Goal: Task Accomplishment & Management: Complete application form

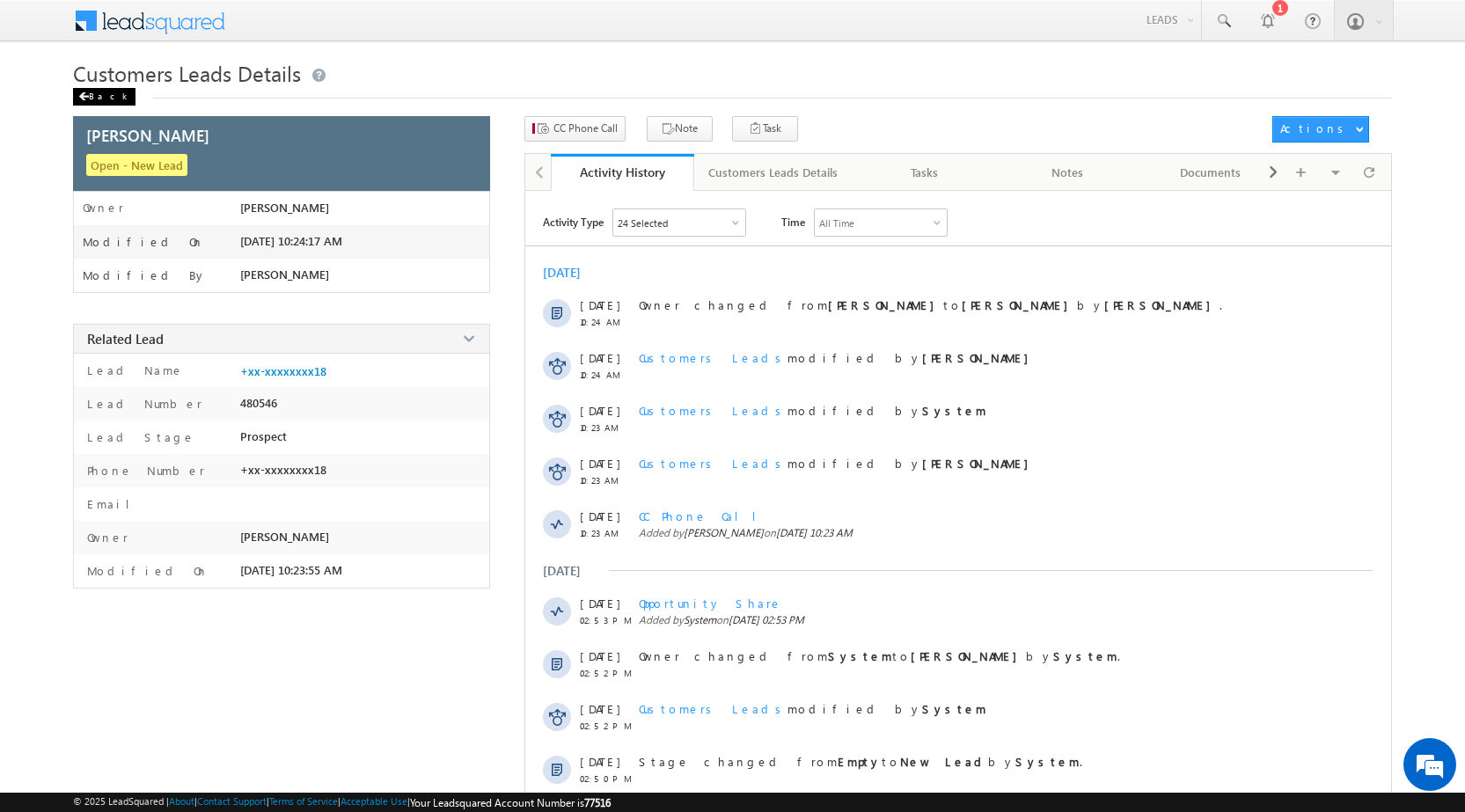
click at [113, 90] on div "Back" at bounding box center [104, 97] width 63 height 17
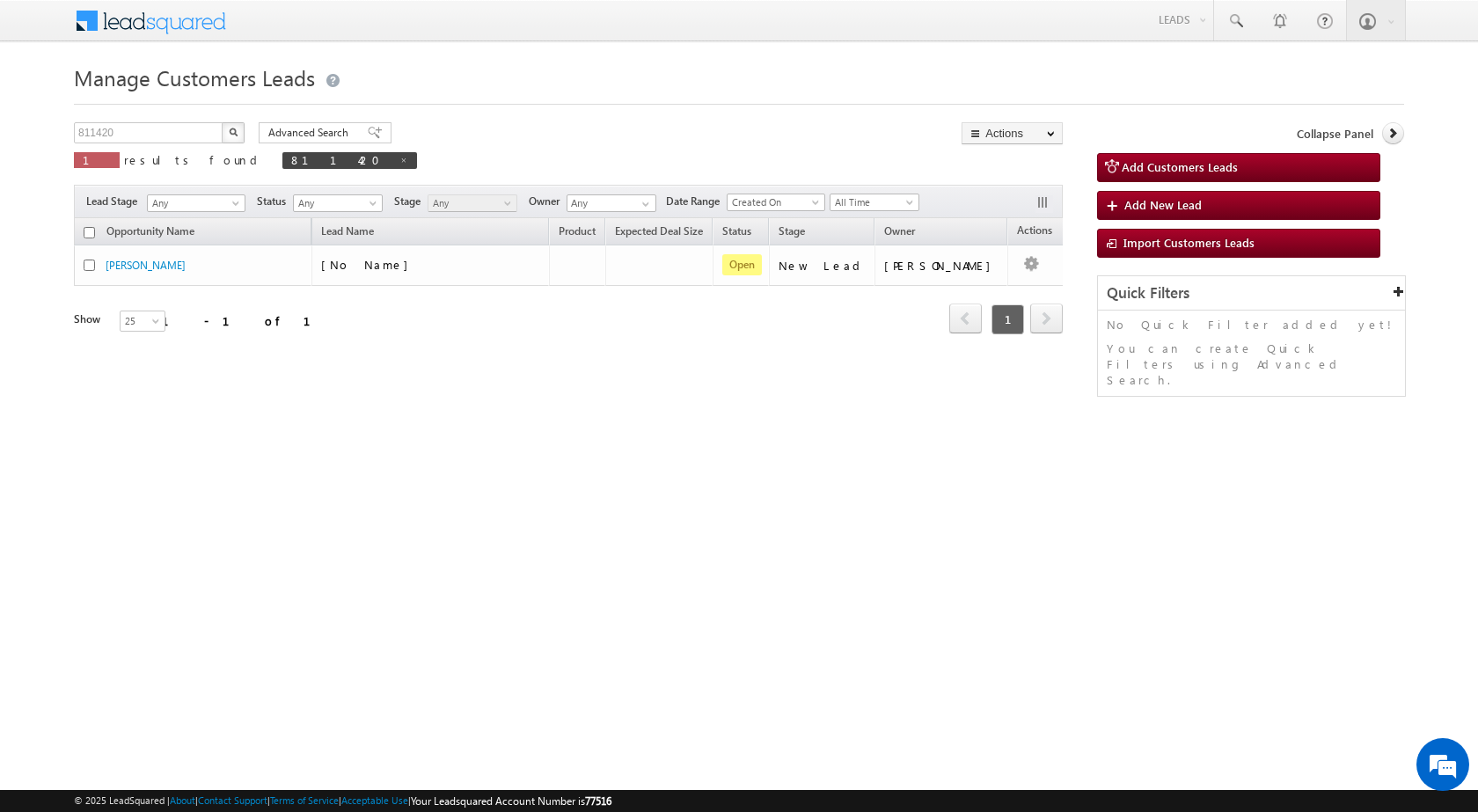
click at [178, 117] on div "Manage Customers Leads 811420 X 1 results found 811420 Advanced Search Advanced…" at bounding box center [739, 279] width 1330 height 440
click at [193, 133] on input "811420" at bounding box center [150, 133] width 151 height 21
paste input "009"
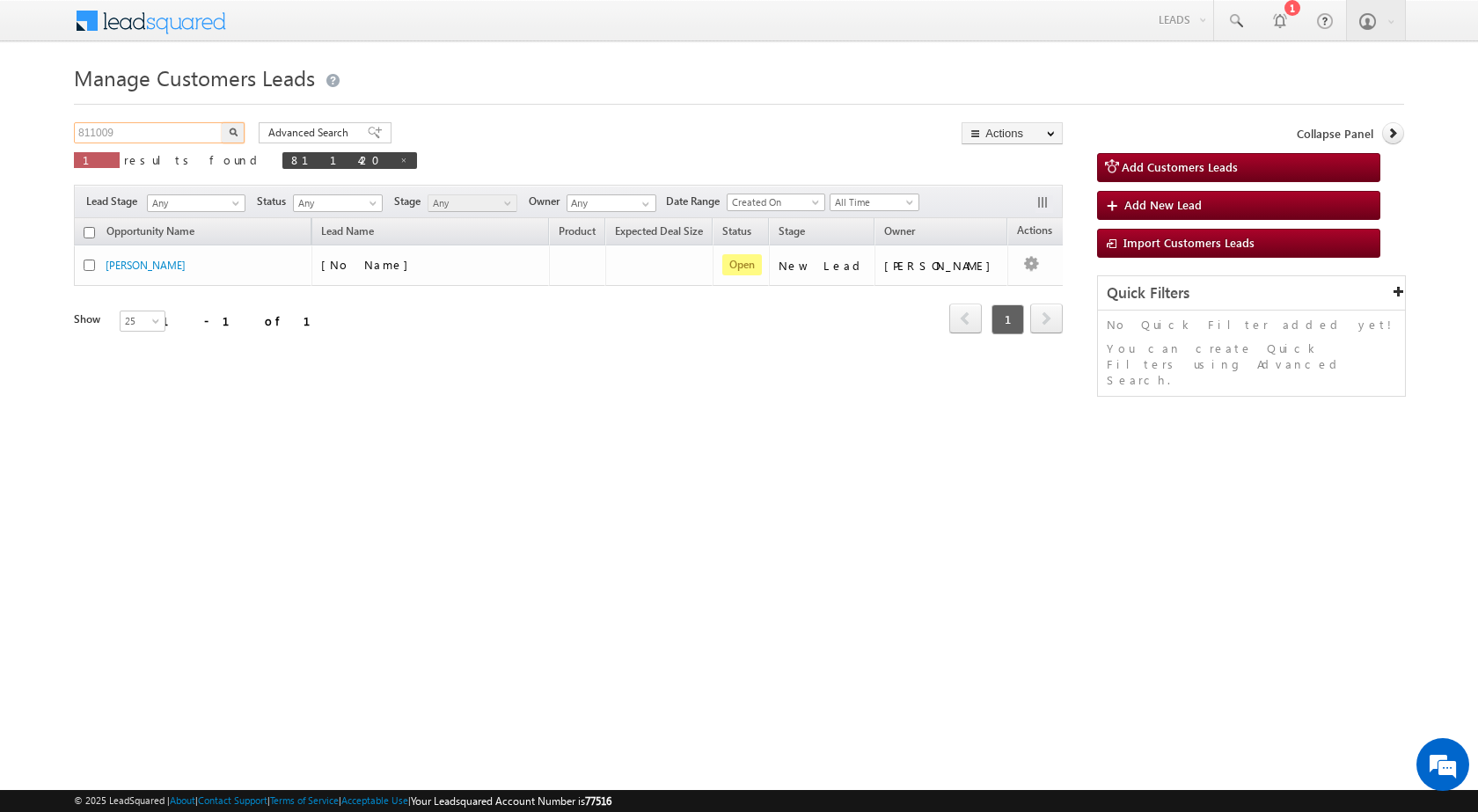
type input "811009"
click at [238, 133] on button "button" at bounding box center [234, 133] width 23 height 21
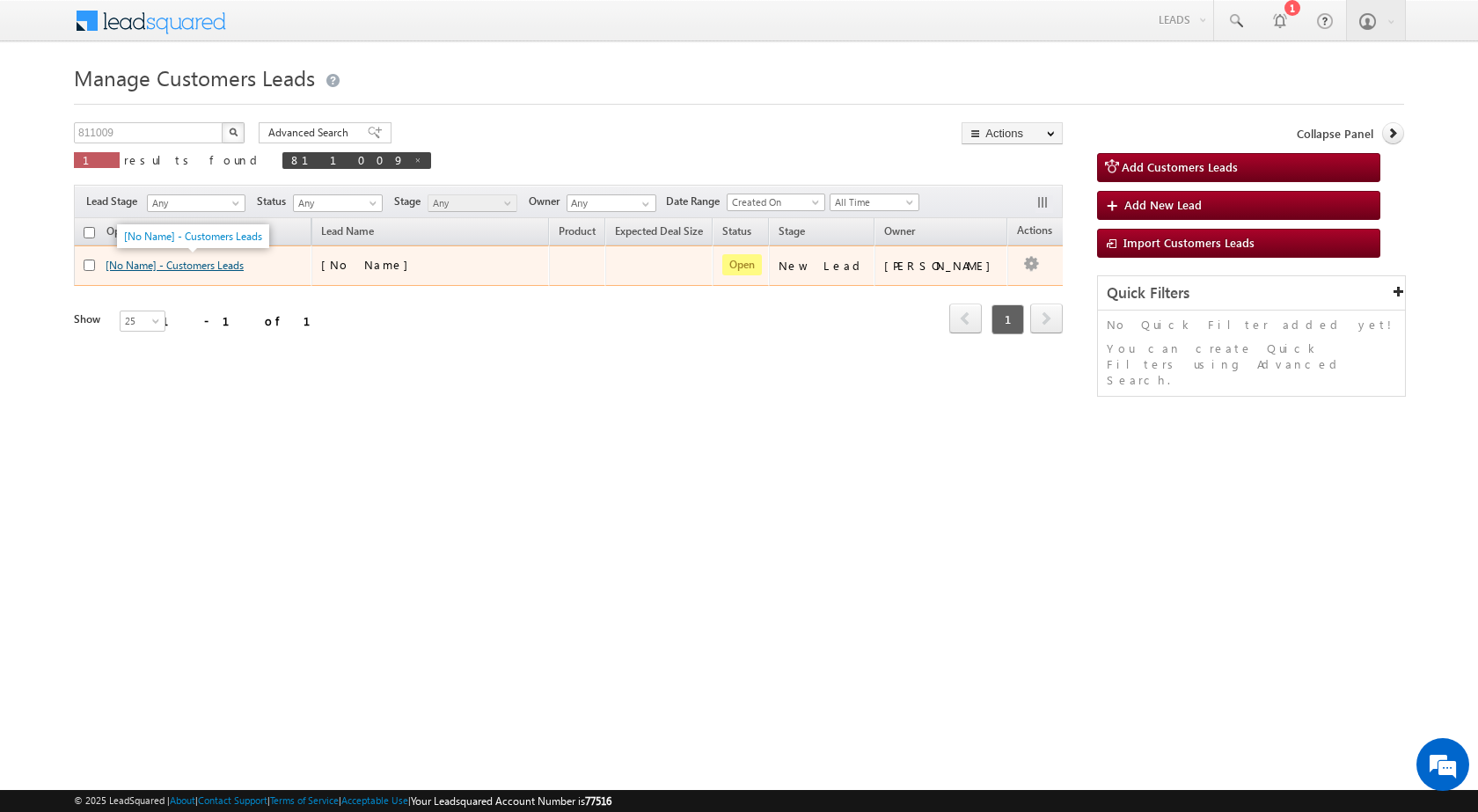
click at [242, 262] on link "[No Name] - Customers Leads" at bounding box center [174, 266] width 138 height 14
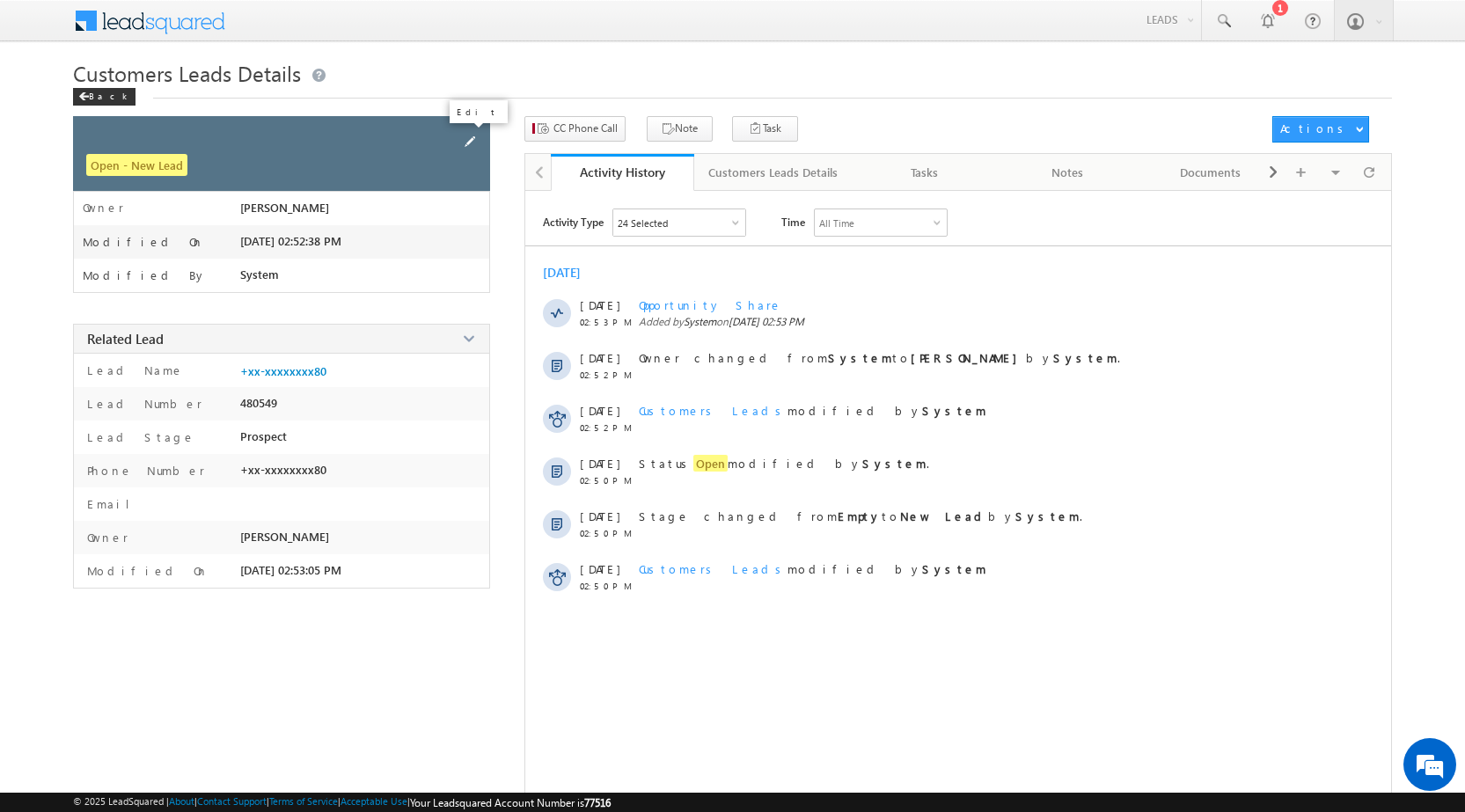
click at [475, 136] on span at bounding box center [469, 142] width 19 height 19
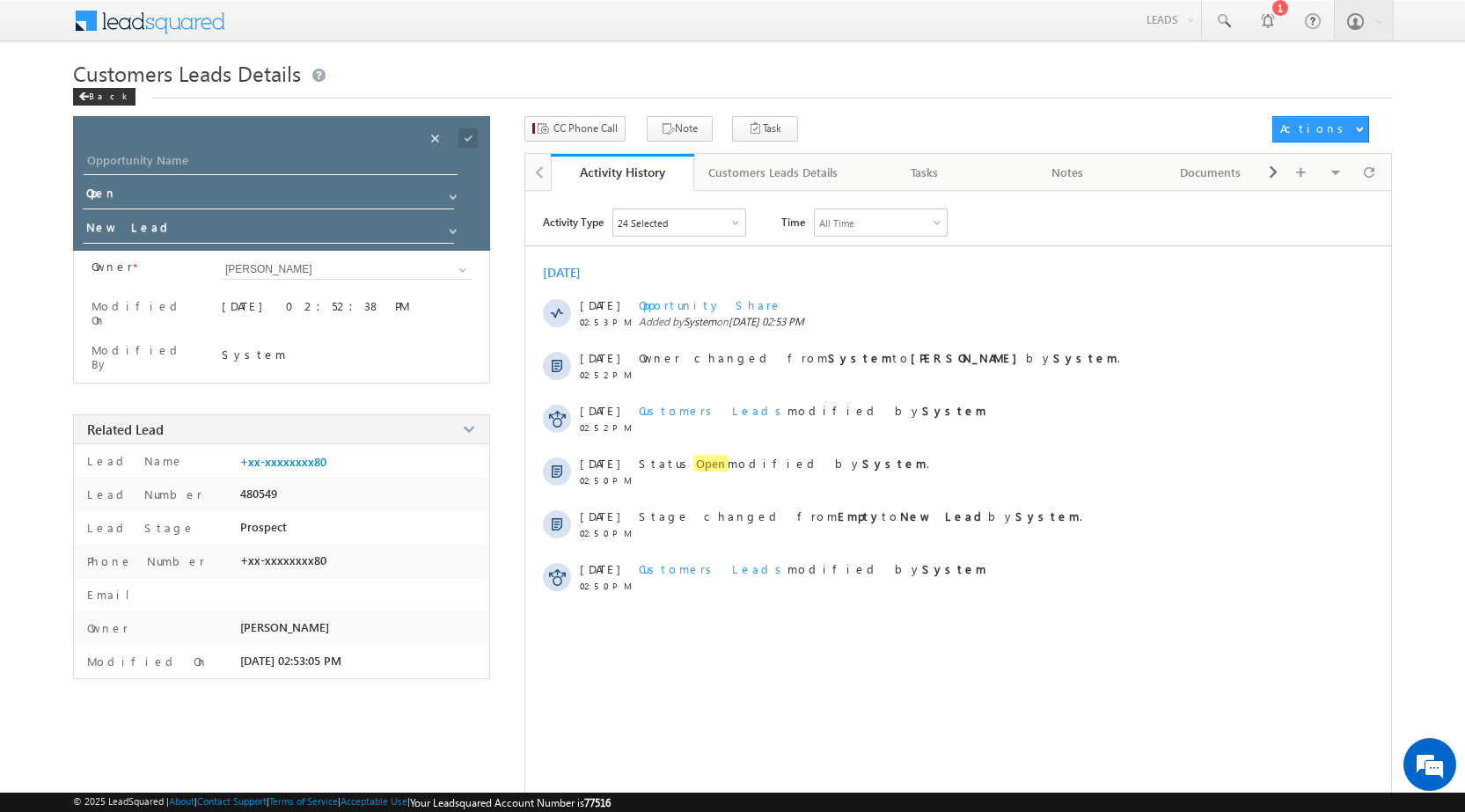
click at [182, 149] on div "Opportunity Name * Opportunity Name * Status * Status * Open Won Lost *" at bounding box center [282, 182] width 417 height 134
click at [183, 158] on input "Opportunity Name" at bounding box center [270, 163] width 374 height 25
type input "[PERSON_NAME]"
click at [461, 141] on span at bounding box center [468, 138] width 19 height 19
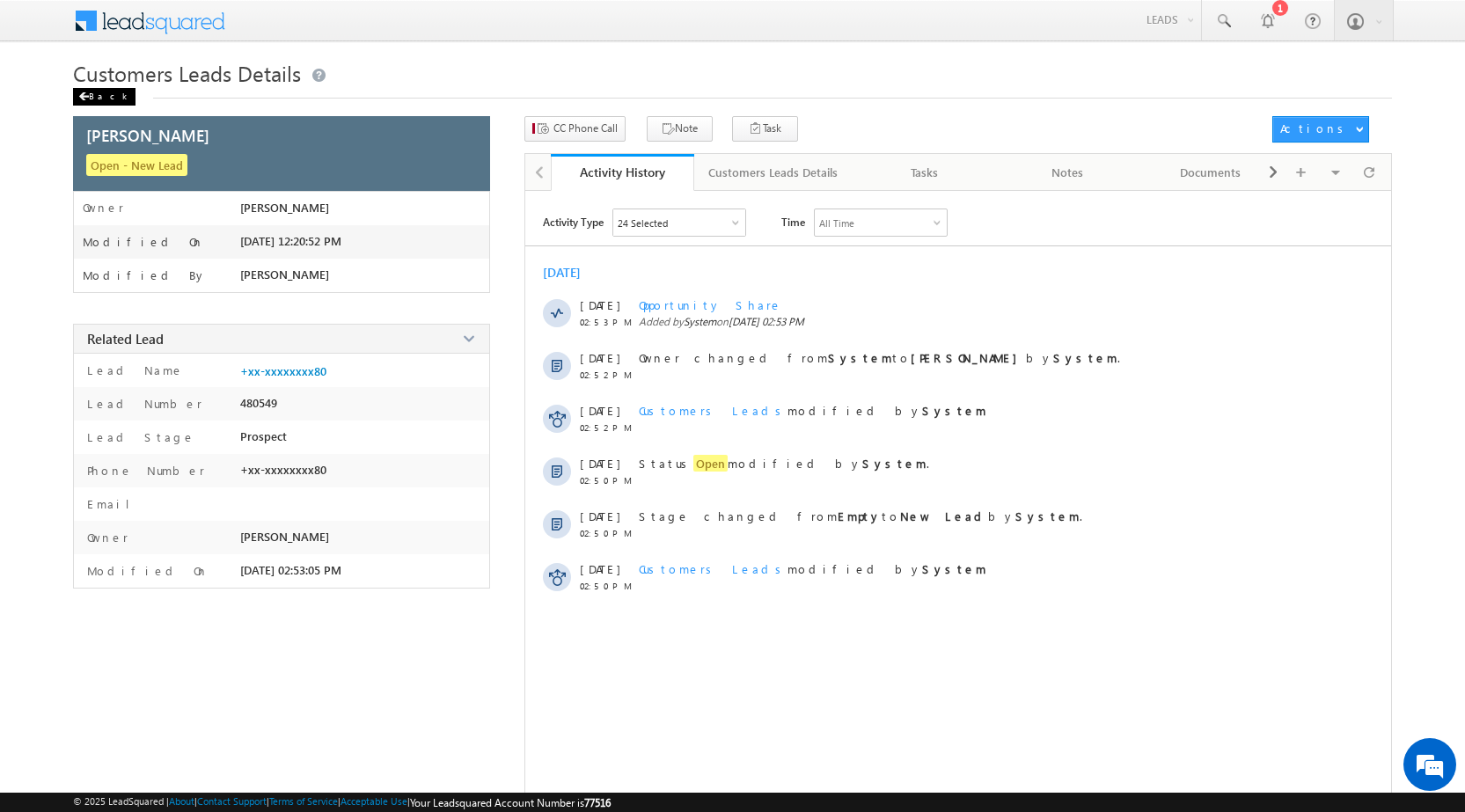
click at [92, 93] on div "Back" at bounding box center [104, 97] width 63 height 17
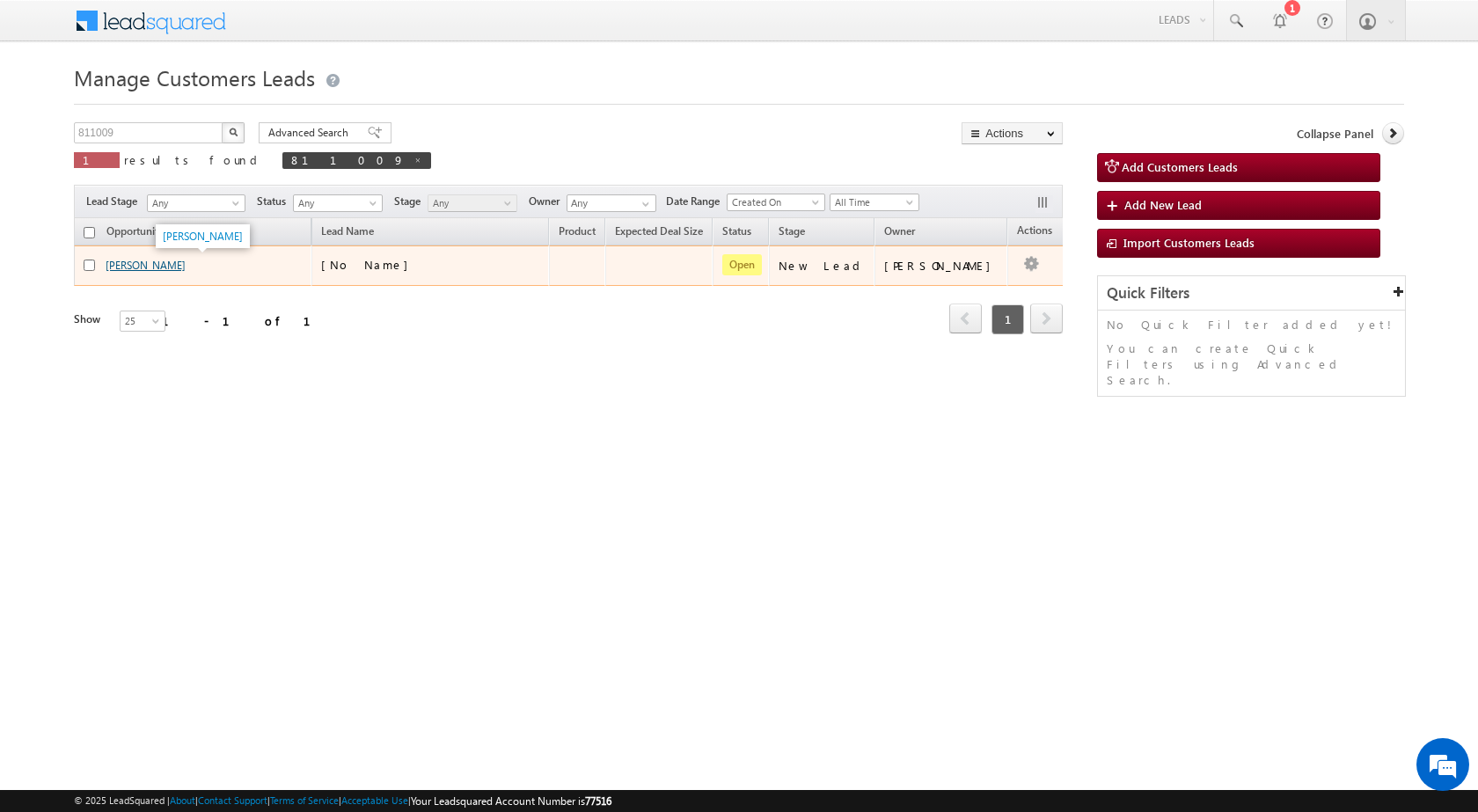
click at [155, 262] on link "[PERSON_NAME]" at bounding box center [145, 266] width 80 height 14
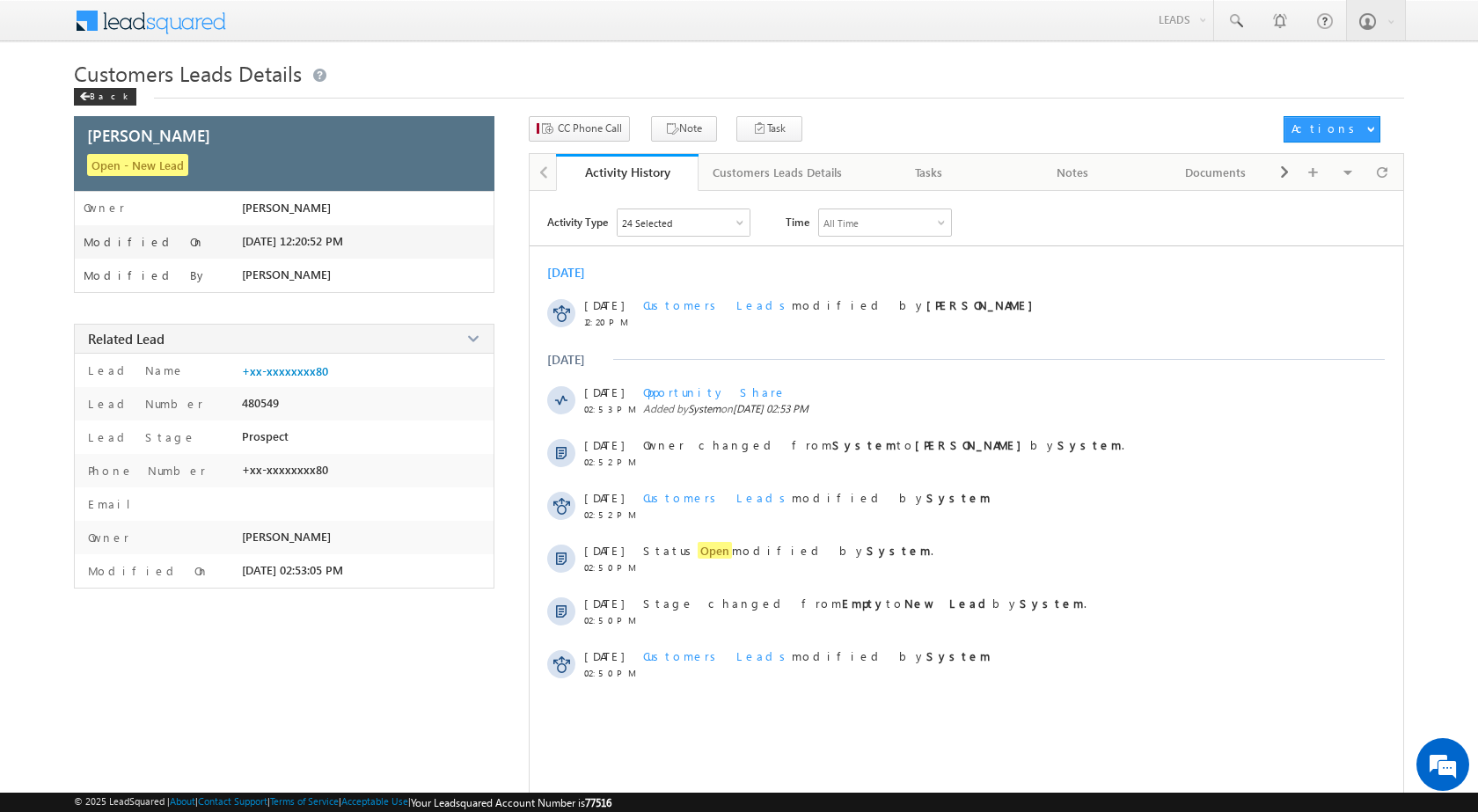
click at [607, 149] on div "CC Phone Call Note Task Actions Automation Report" at bounding box center [967, 134] width 875 height 37
click at [605, 127] on span "CC Phone Call" at bounding box center [585, 128] width 65 height 15
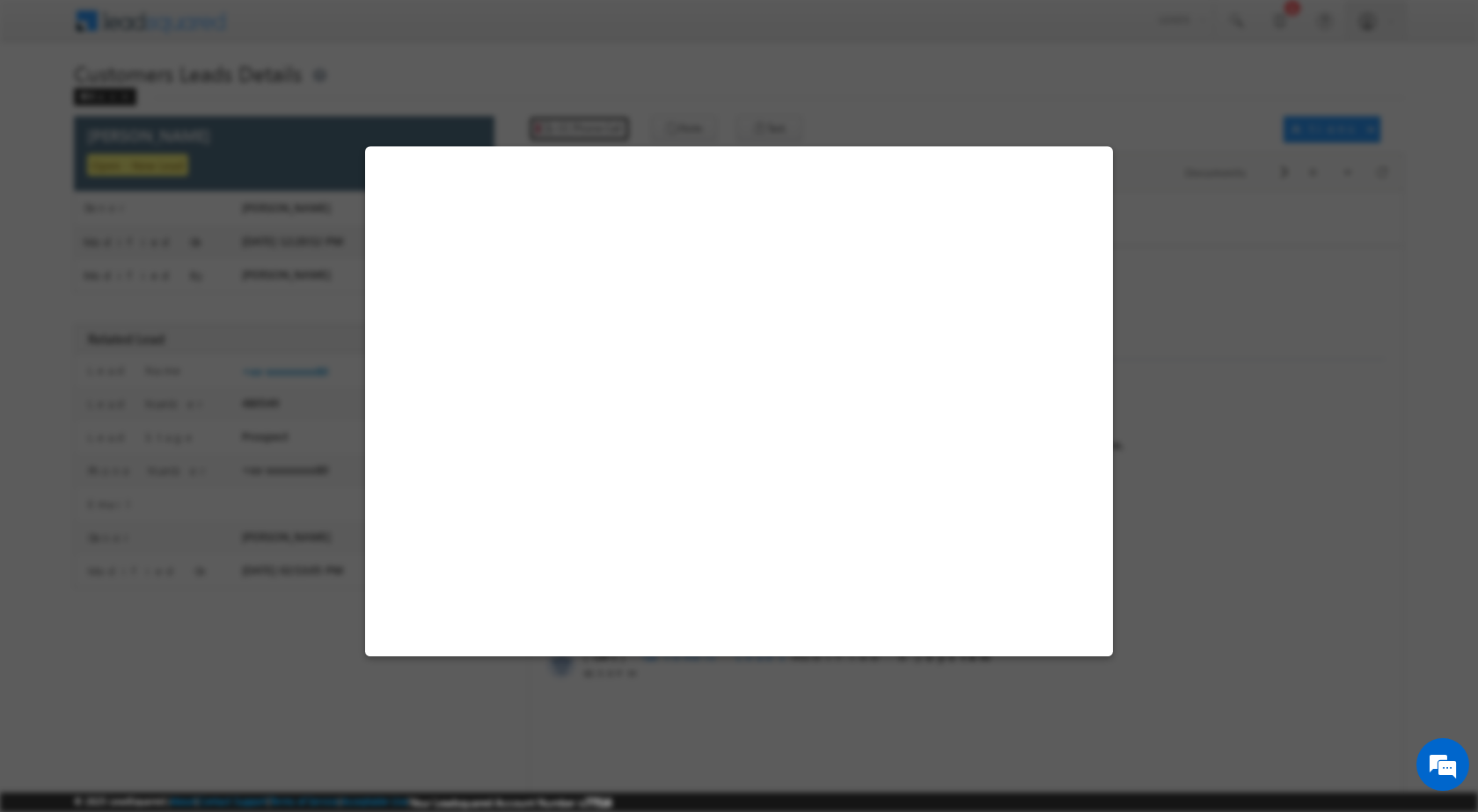
select select "[GEOGRAPHIC_DATA]"
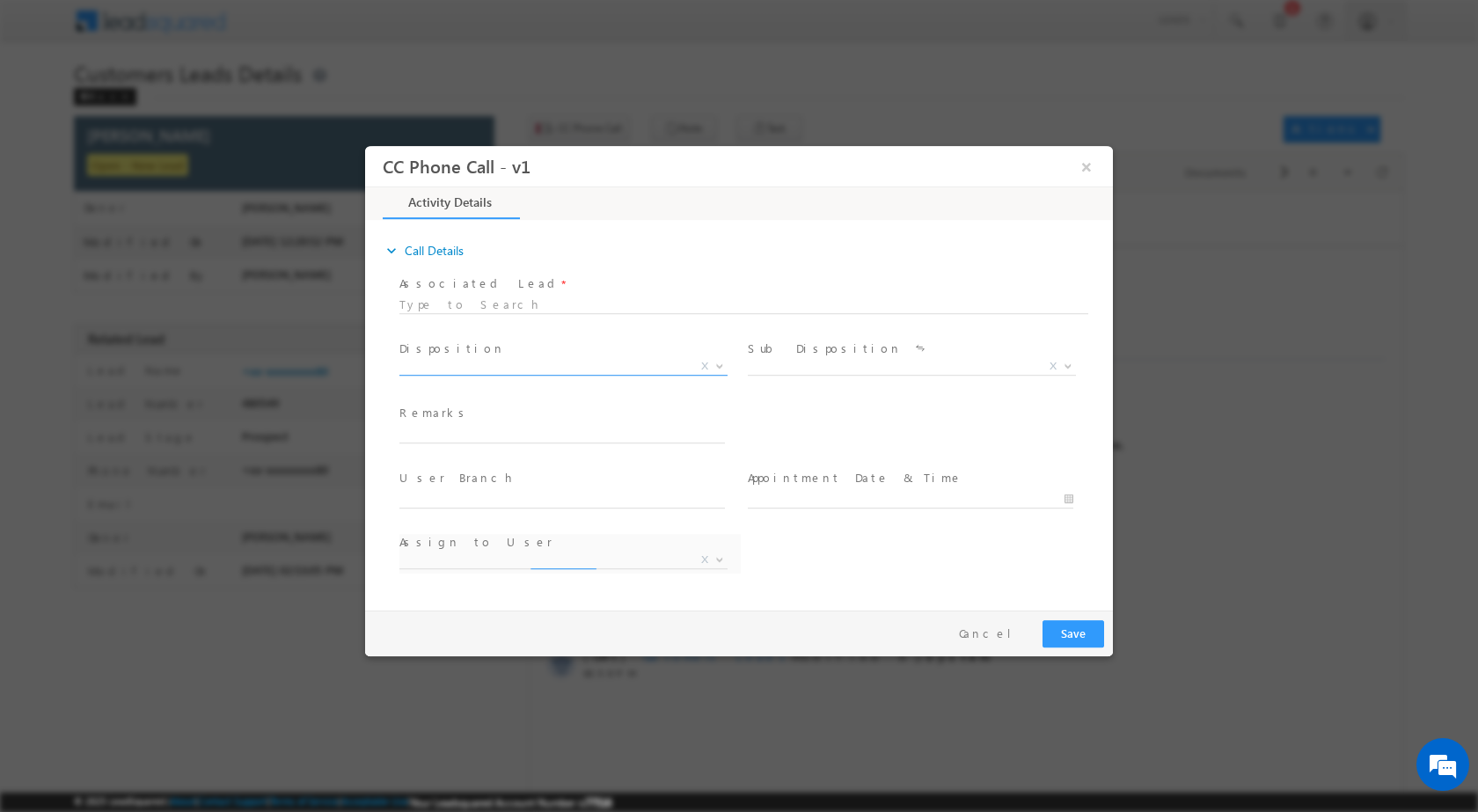
click at [719, 373] on span "Qualified Open Contacted Language Barrier Closed Lead Not Eligible X" at bounding box center [570, 369] width 341 height 21
select select "[EMAIL_ADDRESS][DOMAIN_NAME]"
click at [721, 362] on b at bounding box center [720, 364] width 11 height 6
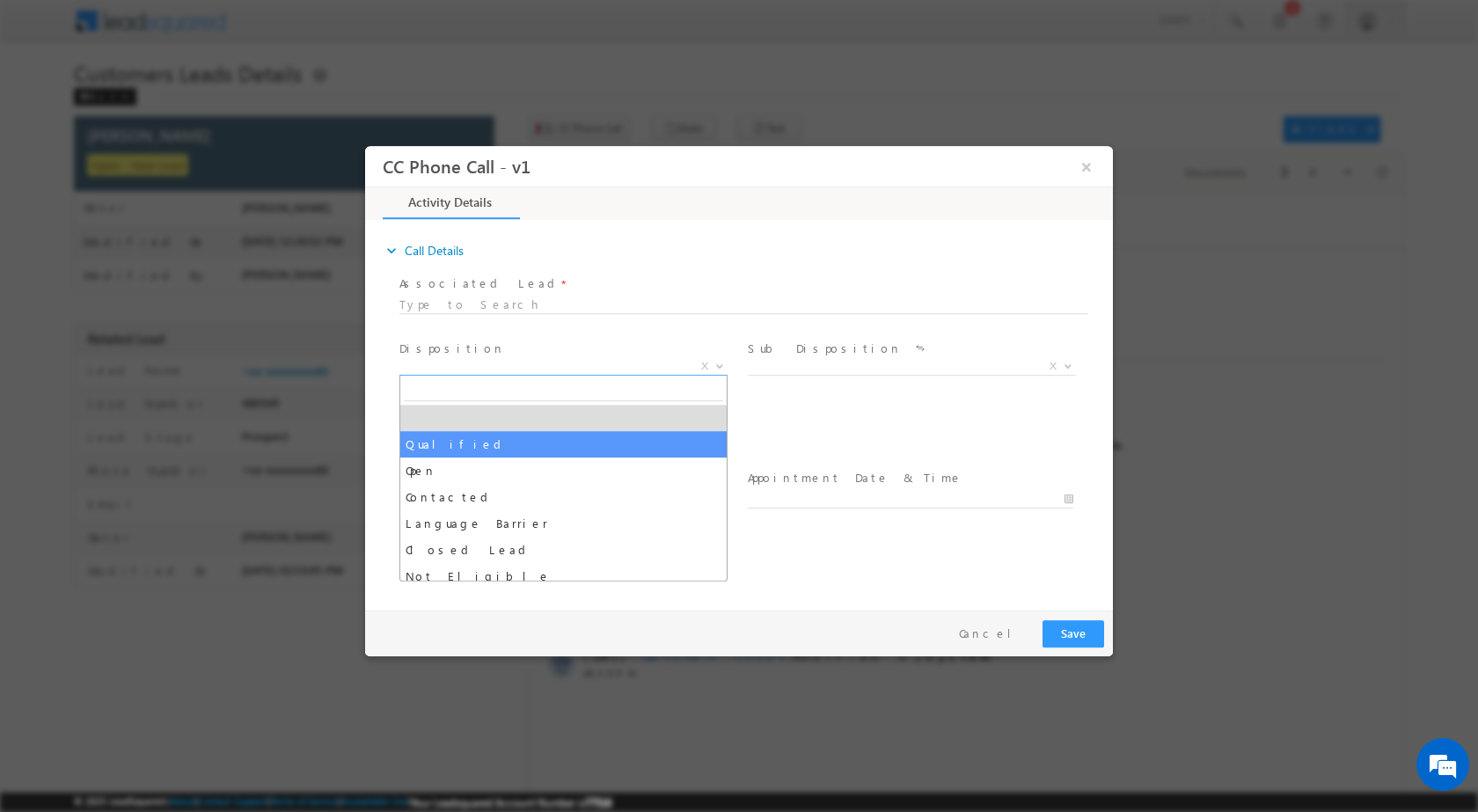
select select "Qualified"
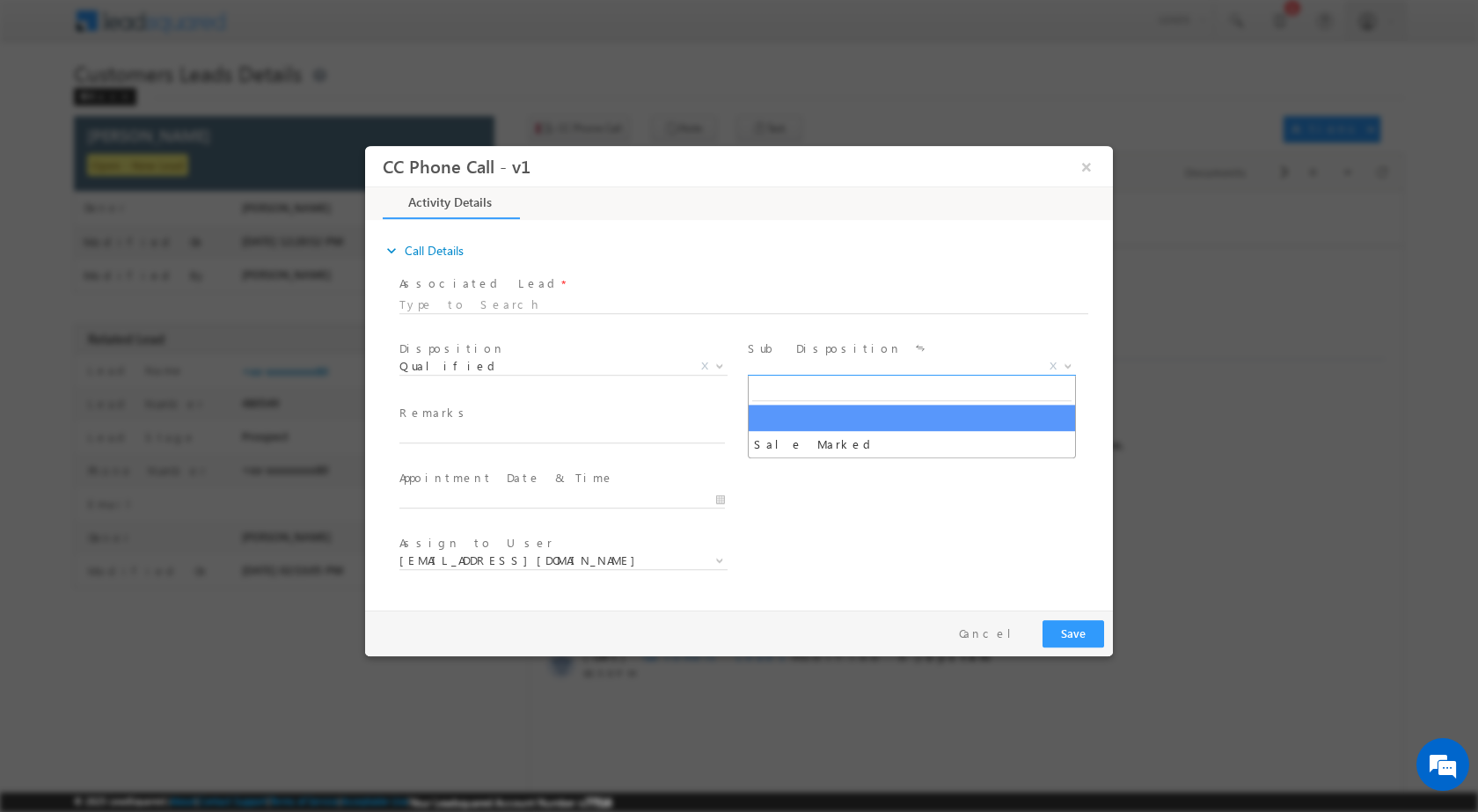
click at [1068, 367] on span at bounding box center [1066, 365] width 17 height 23
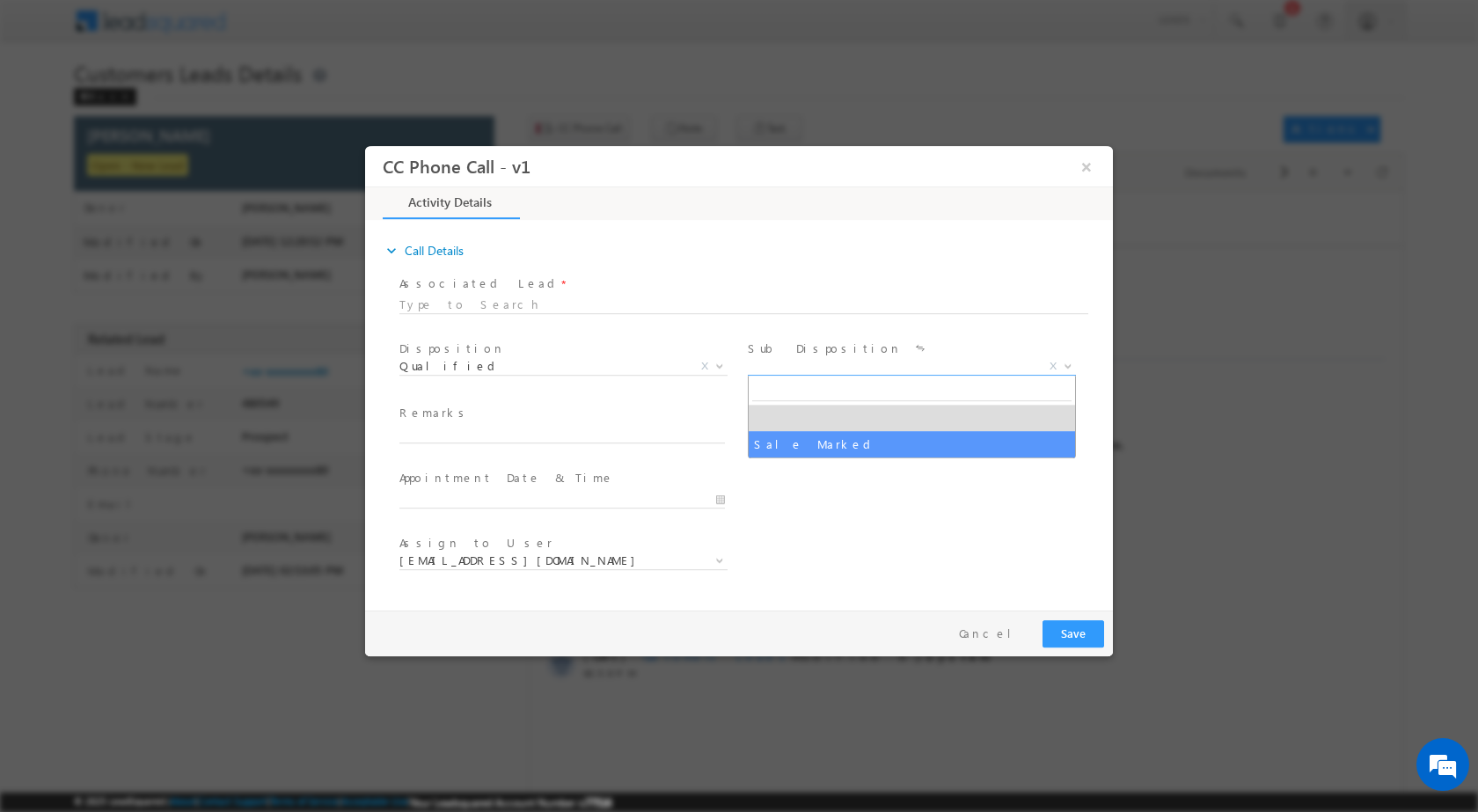
select select "Sale Marked"
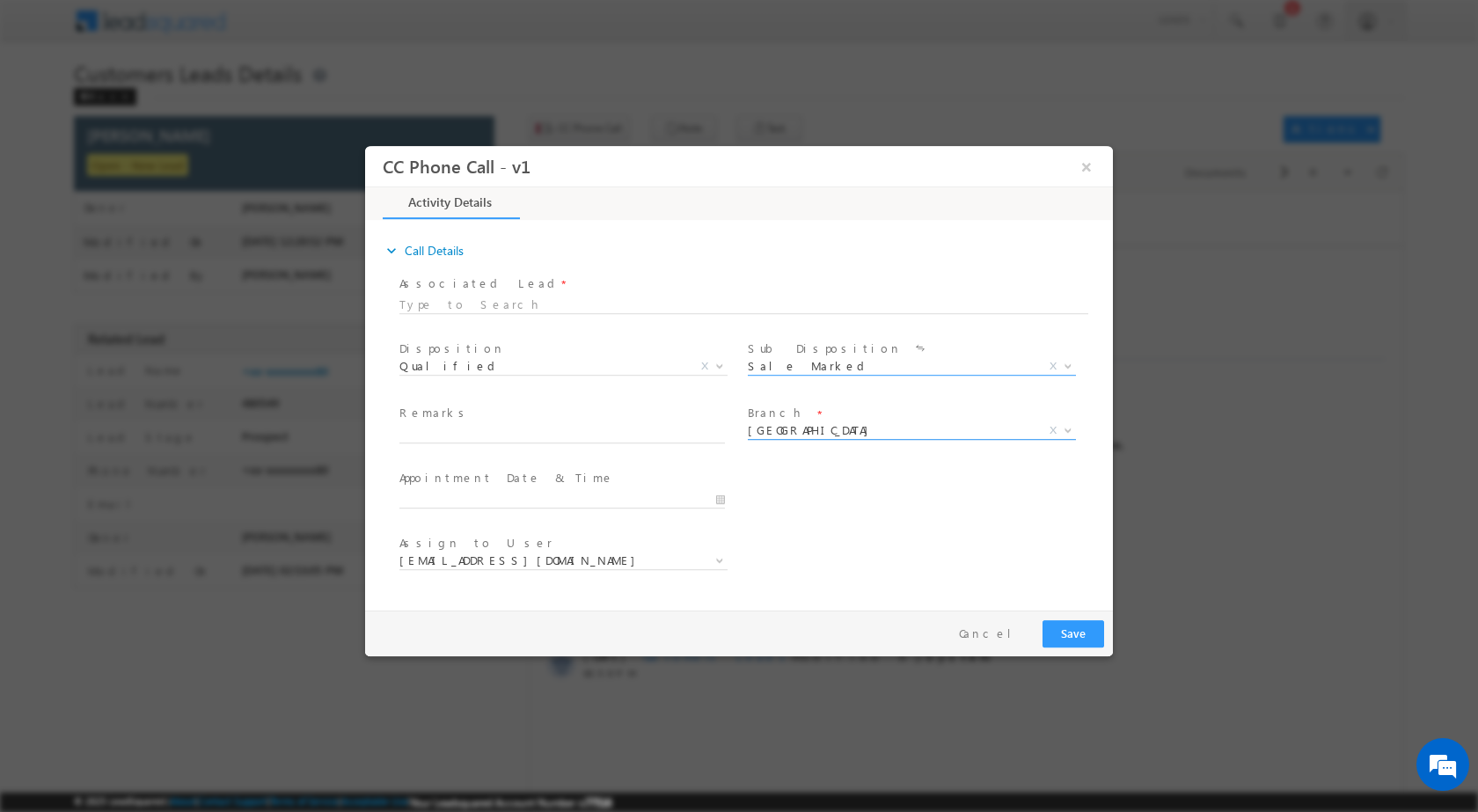
click at [1063, 427] on span at bounding box center [1066, 430] width 17 height 23
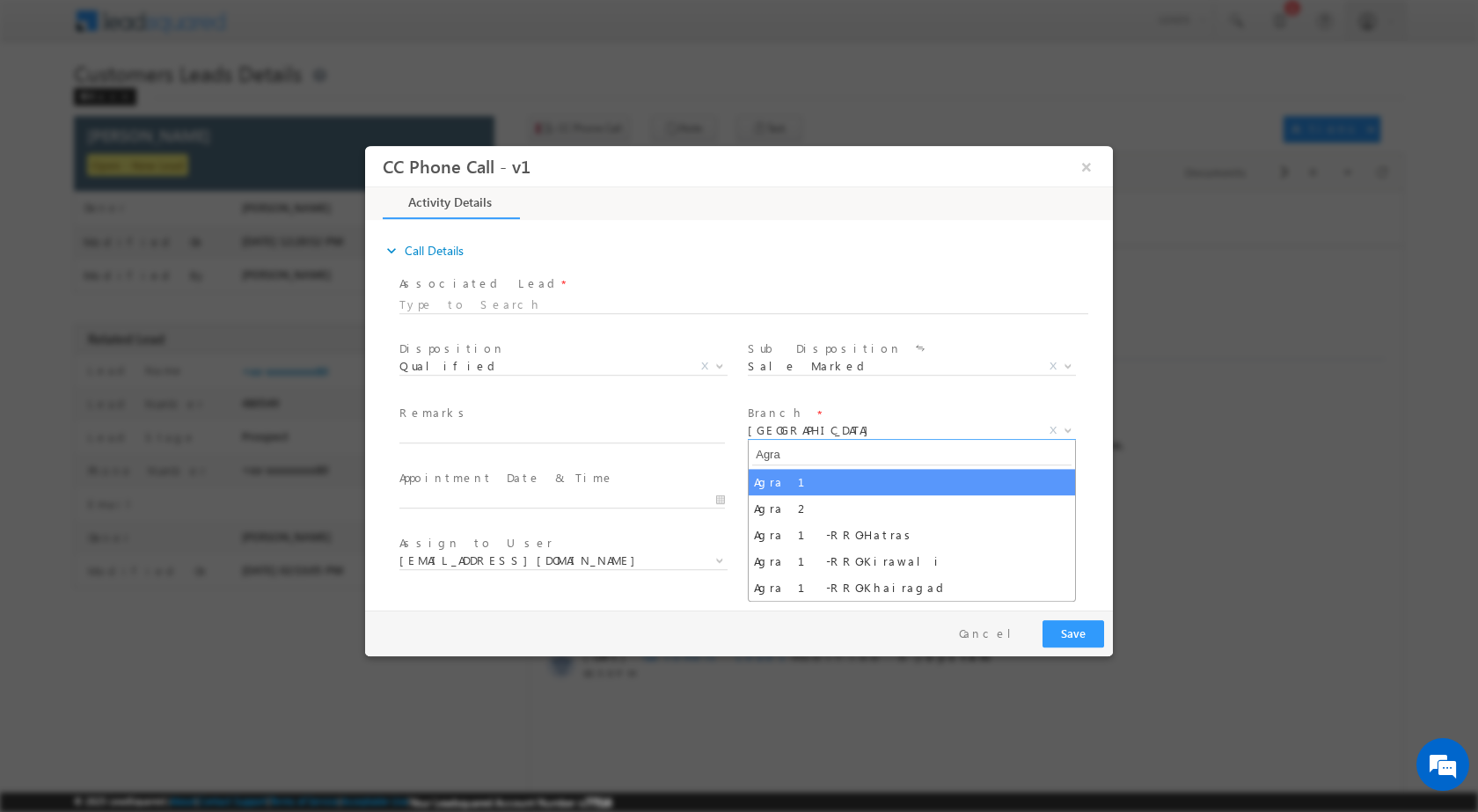
type input "Agra"
select select "Agra 1"
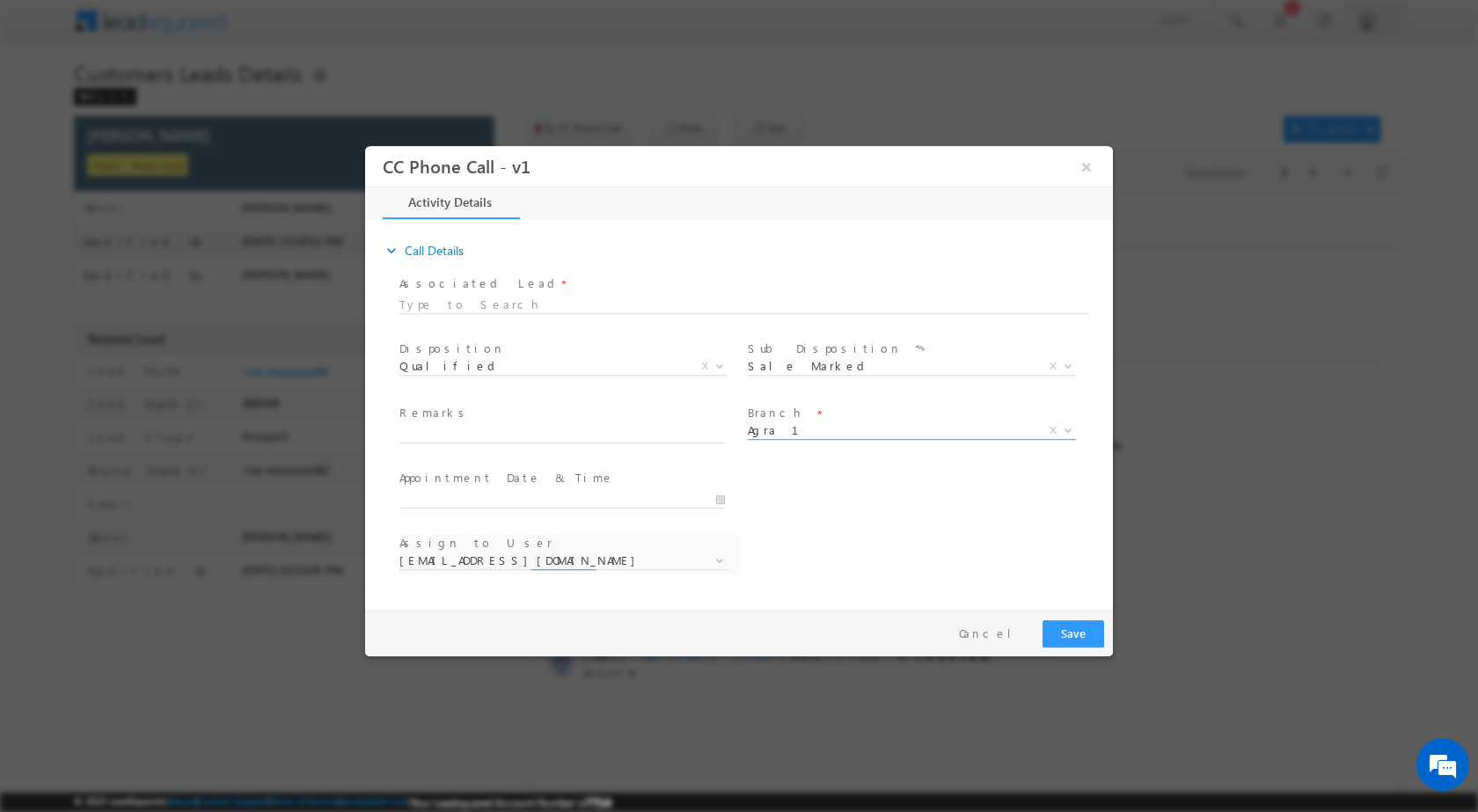
select select "[EMAIL_ADDRESS][DOMAIN_NAME]"
click at [725, 495] on input "[DATE] 12:19 PM" at bounding box center [562, 498] width 326 height 17
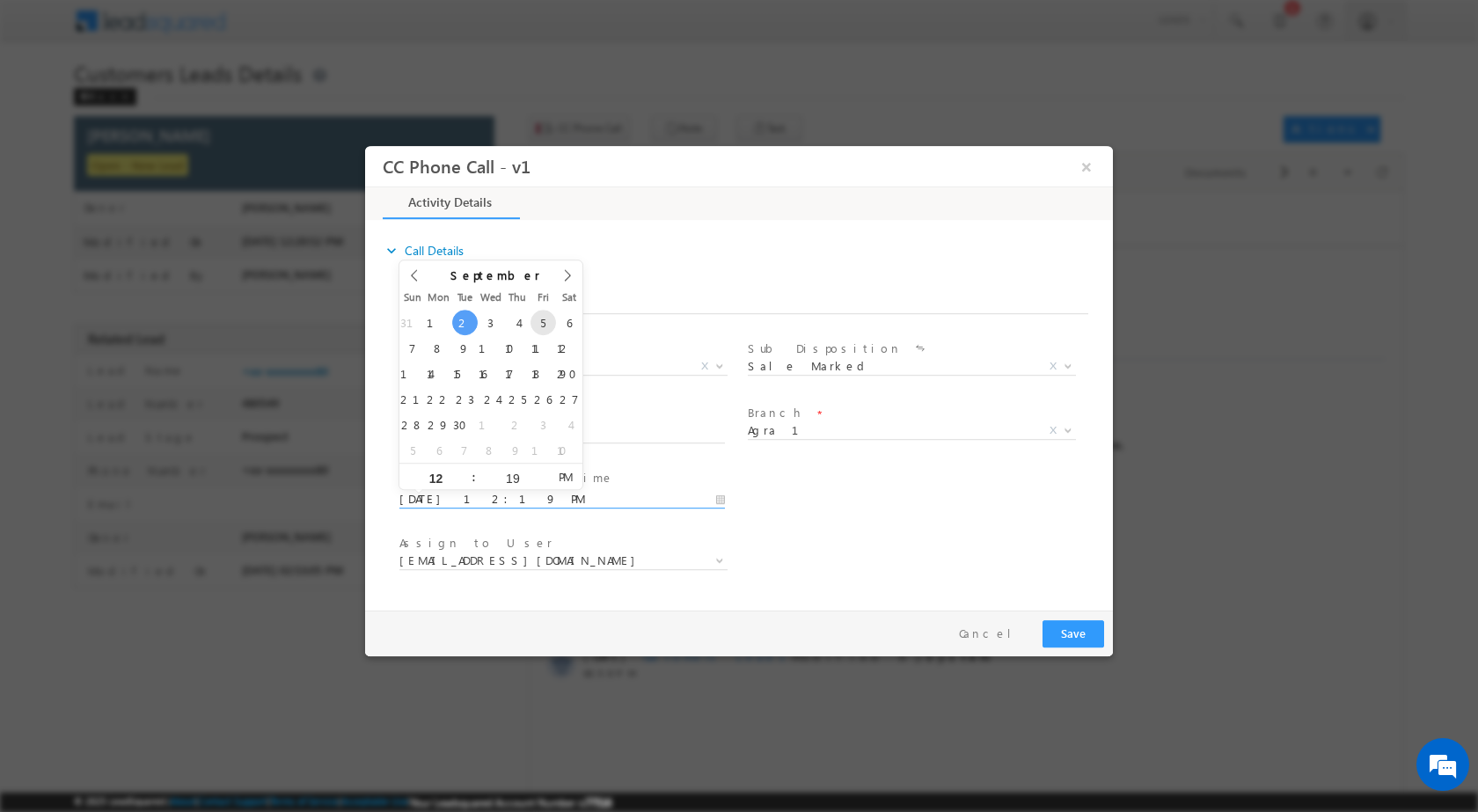
type input "[DATE] 12:19 PM"
type input "12"
click at [526, 479] on input "19" at bounding box center [513, 477] width 73 height 12
type input "00"
type input "[DATE] 12:00 PM"
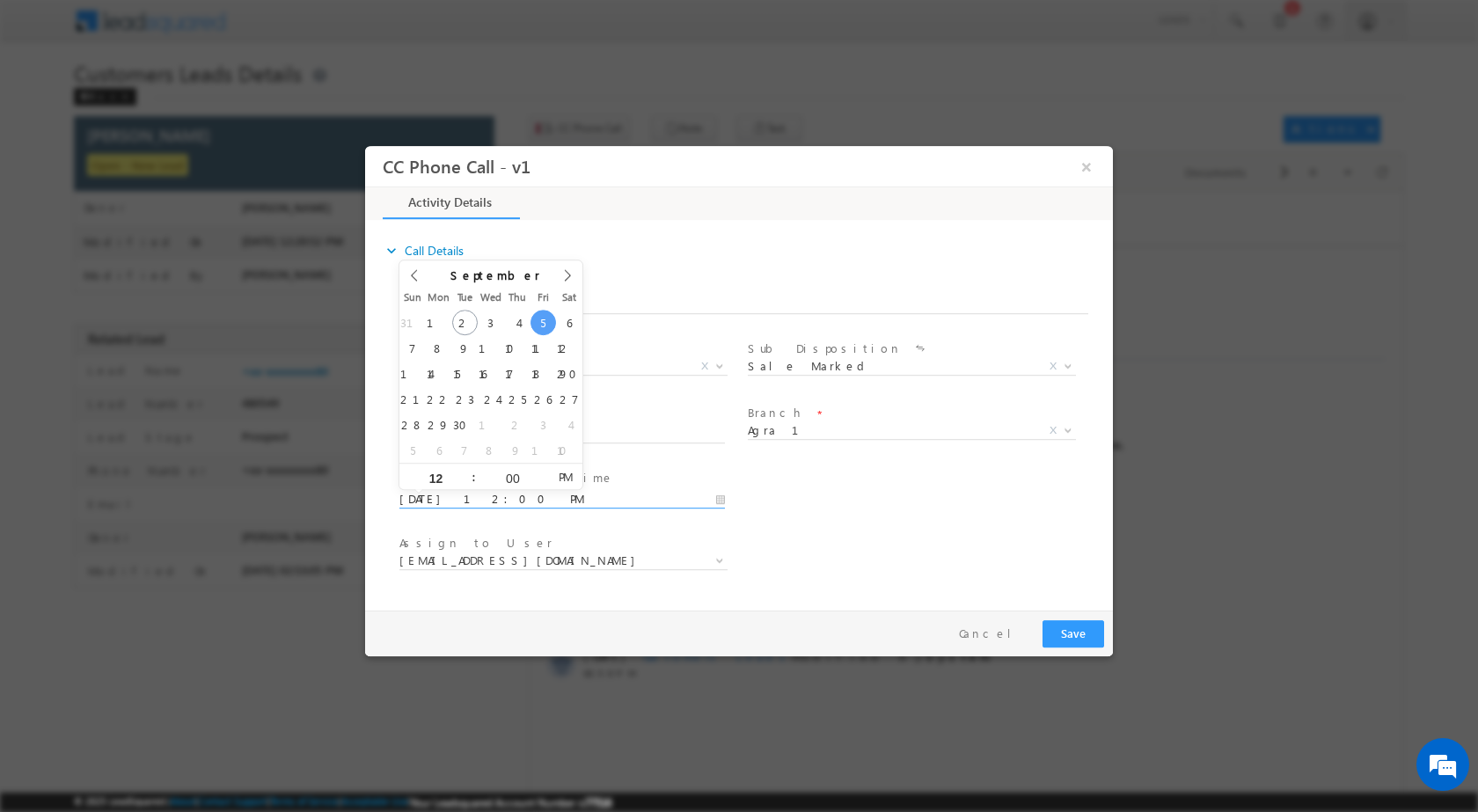
click at [806, 524] on div "User Branch * Appointment Date & Time * [DATE] 12:00 PM" at bounding box center [754, 496] width 717 height 65
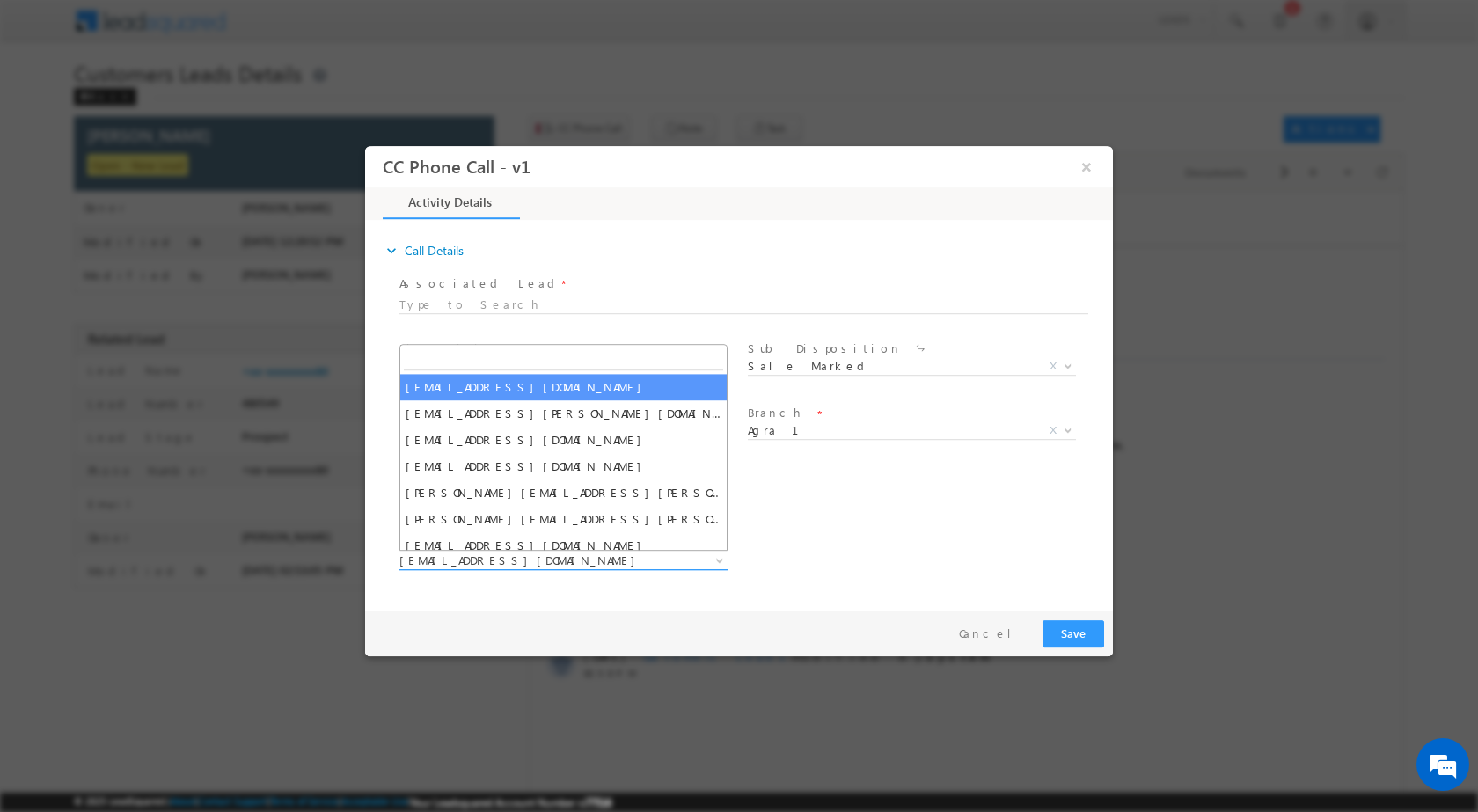
click at [711, 558] on span at bounding box center [718, 560] width 17 height 23
type input "[PERSON_NAME][EMAIL_ADDRESS][PERSON_NAME][DOMAIN_NAME]"
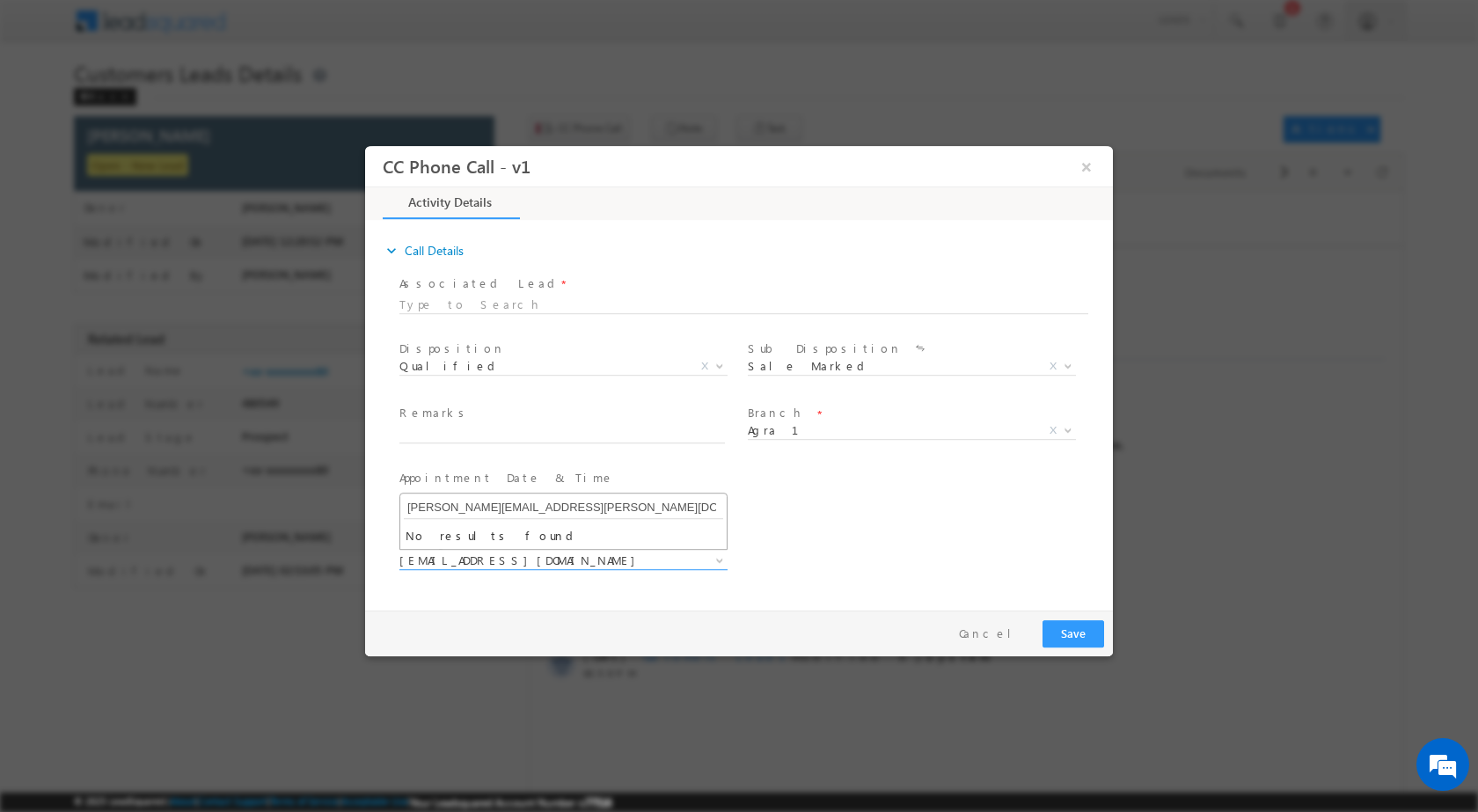
click at [552, 510] on input "[PERSON_NAME][EMAIL_ADDRESS][PERSON_NAME][DOMAIN_NAME]" at bounding box center [563, 507] width 320 height 22
click at [826, 641] on div "Pay & Save Save Cancel" at bounding box center [743, 631] width 756 height 45
click at [491, 437] on input "text" at bounding box center [562, 434] width 326 height 17
paste input "02/09-Customer Name is [PERSON_NAME] Customer Age is [DEMOGRAPHIC_DATA] yrs Loa…"
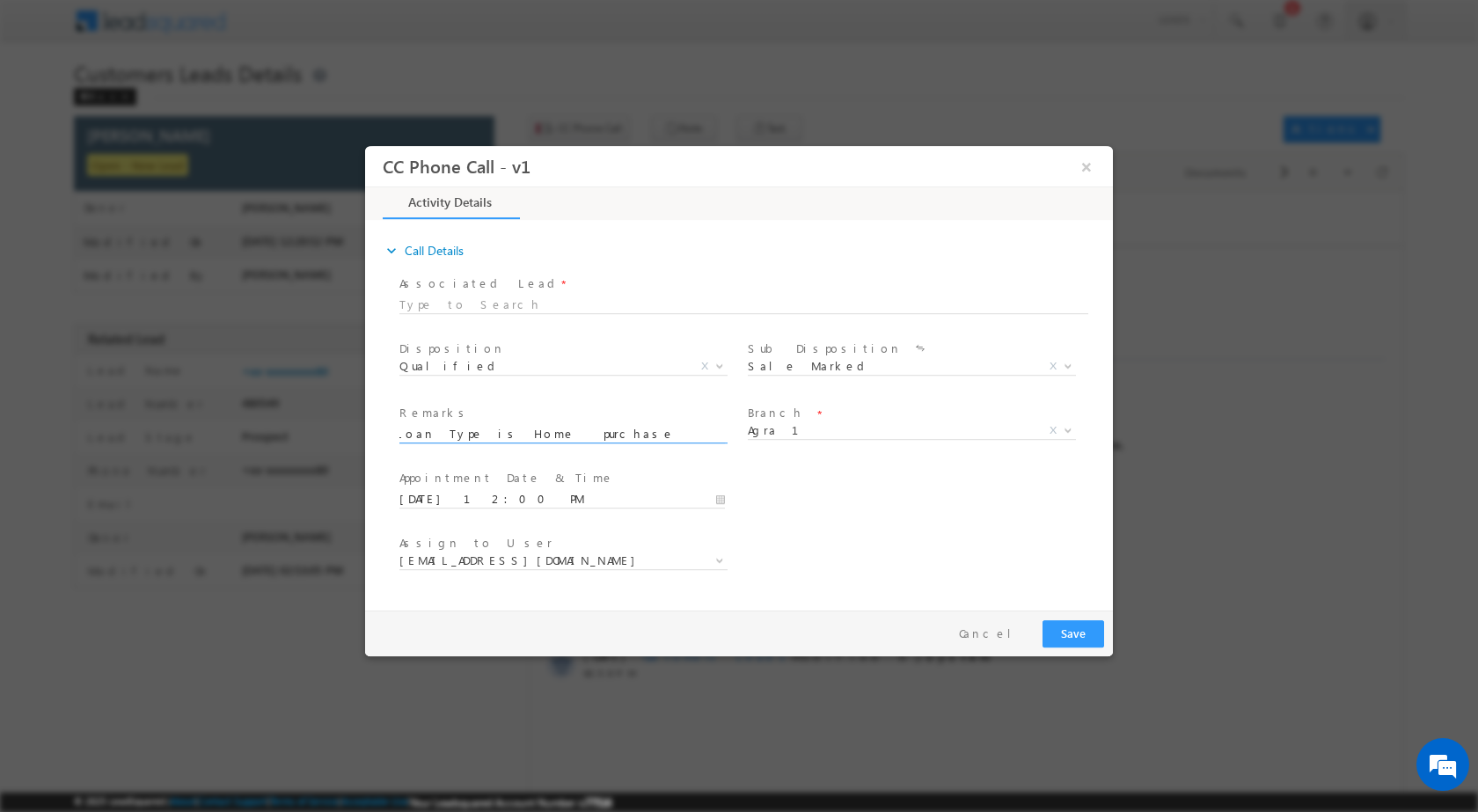
type input "02/09-Customer Name is [PERSON_NAME] Customer Age is [DEMOGRAPHIC_DATA] yrs Loa…"
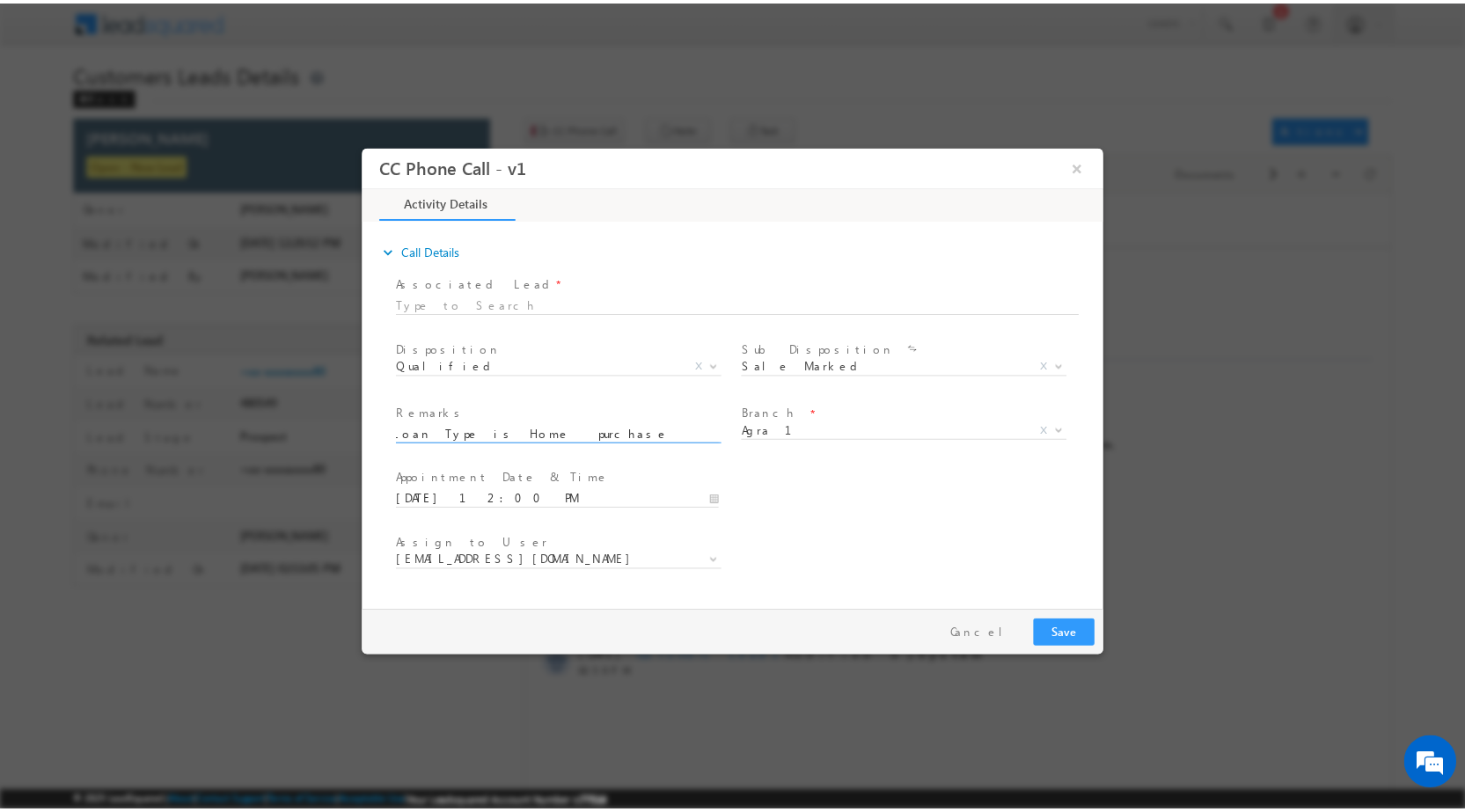
scroll to position [0, 0]
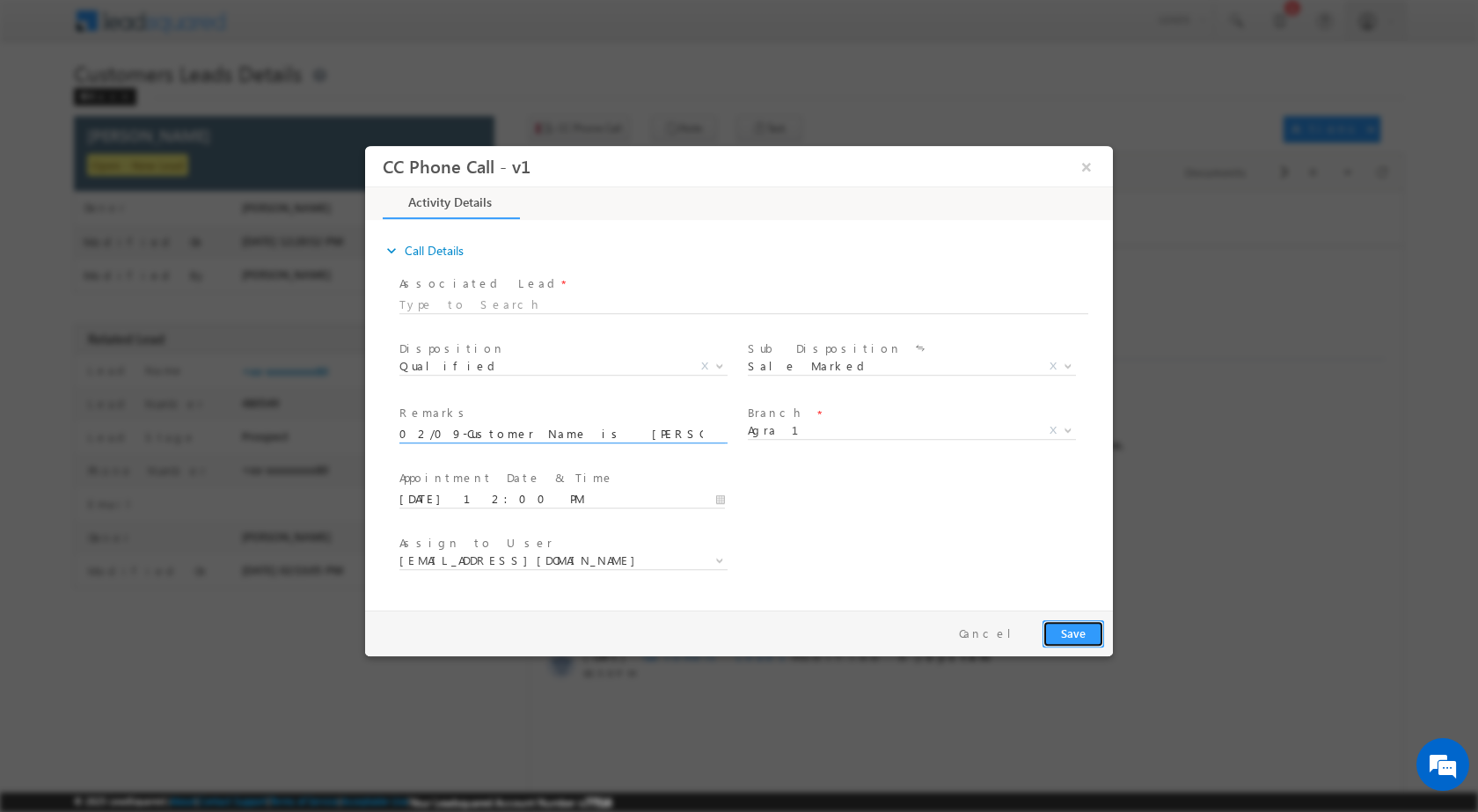
click at [1063, 624] on button "Save" at bounding box center [1074, 632] width 62 height 27
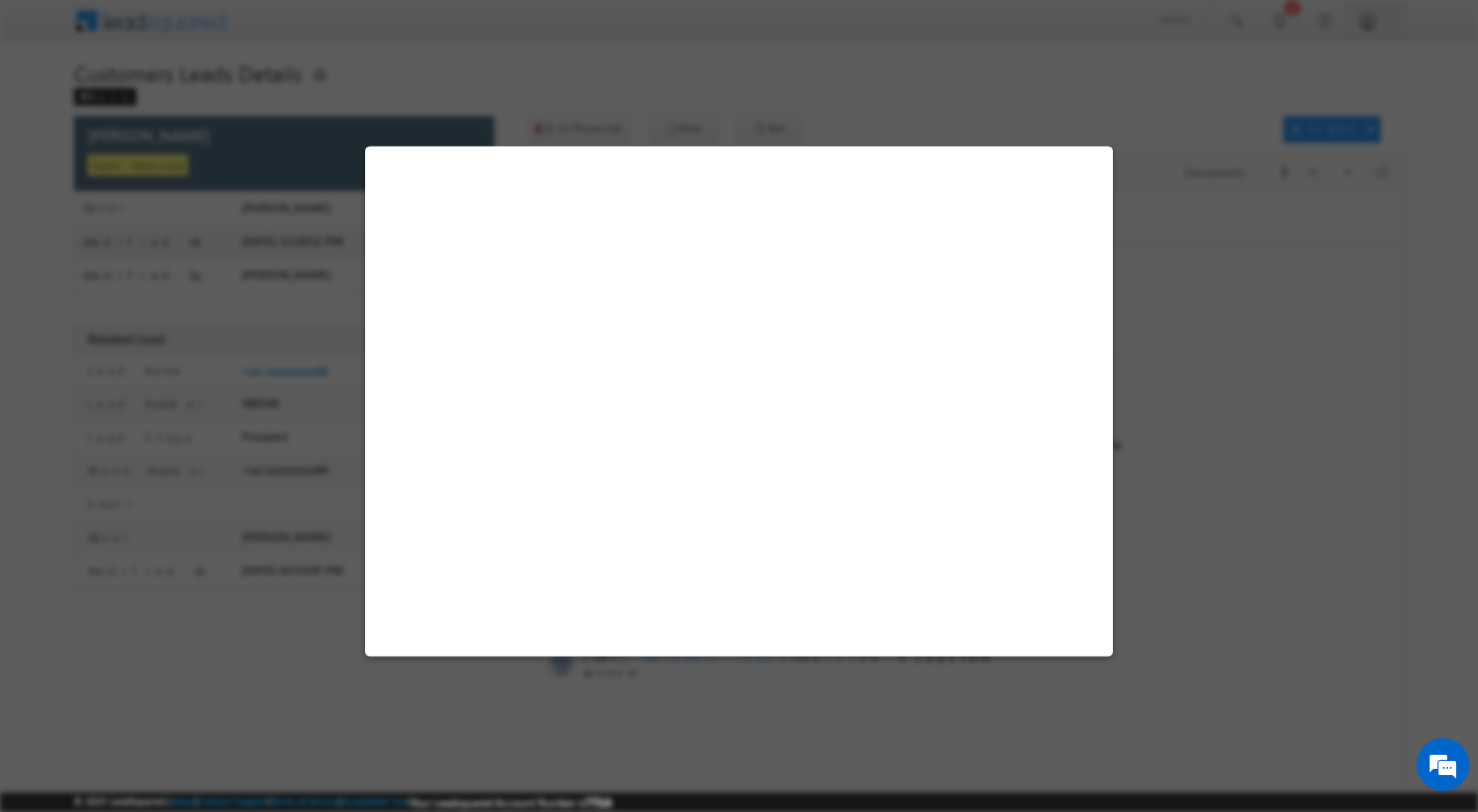
drag, startPoint x: 739, startPoint y: 7, endPoint x: 1105, endPoint y: 158, distance: 395.9
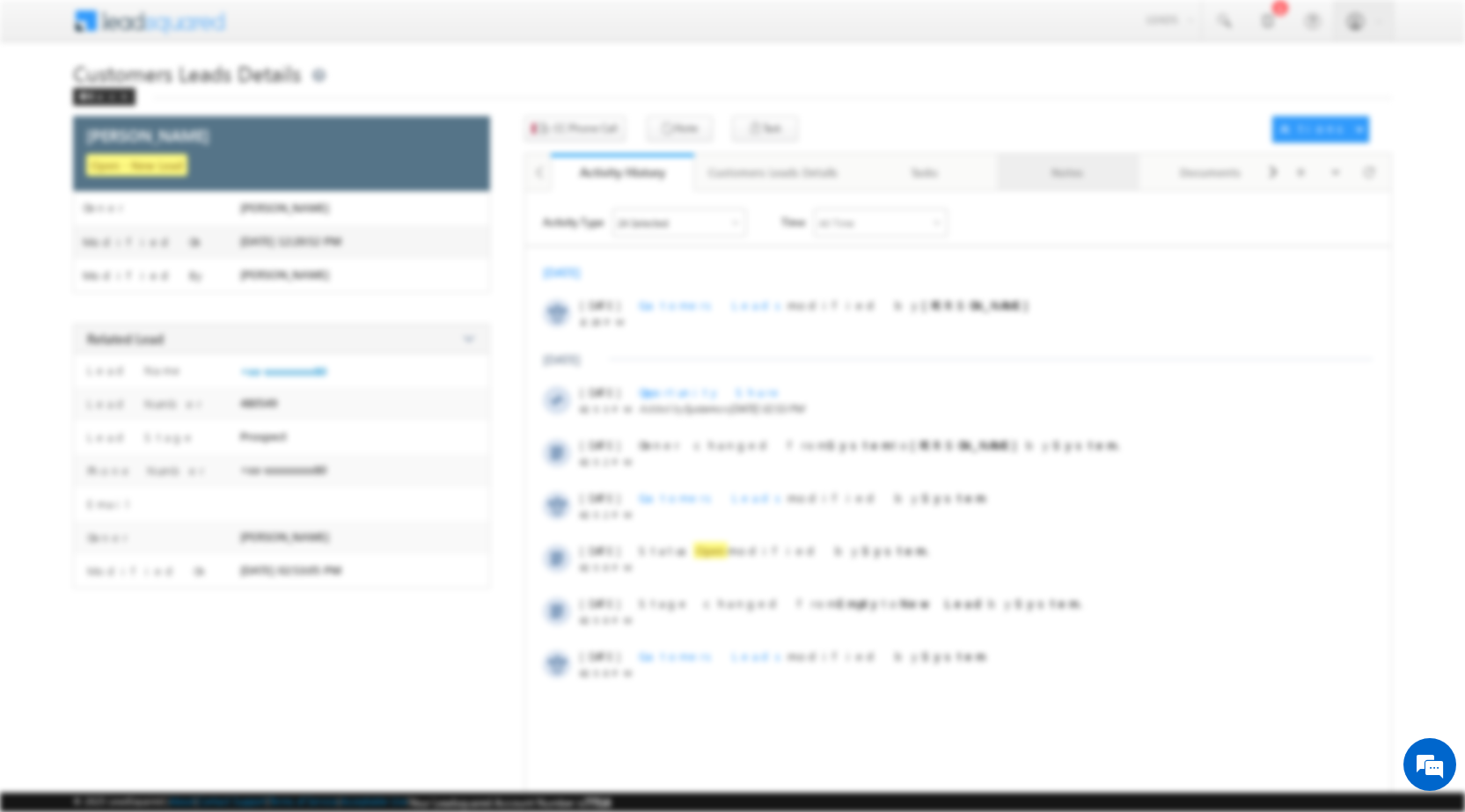
click at [1094, 172] on body "Menu [PERSON_NAME] sitar a7@ks erve. [DOMAIN_NAME]" at bounding box center [732, 417] width 1465 height 834
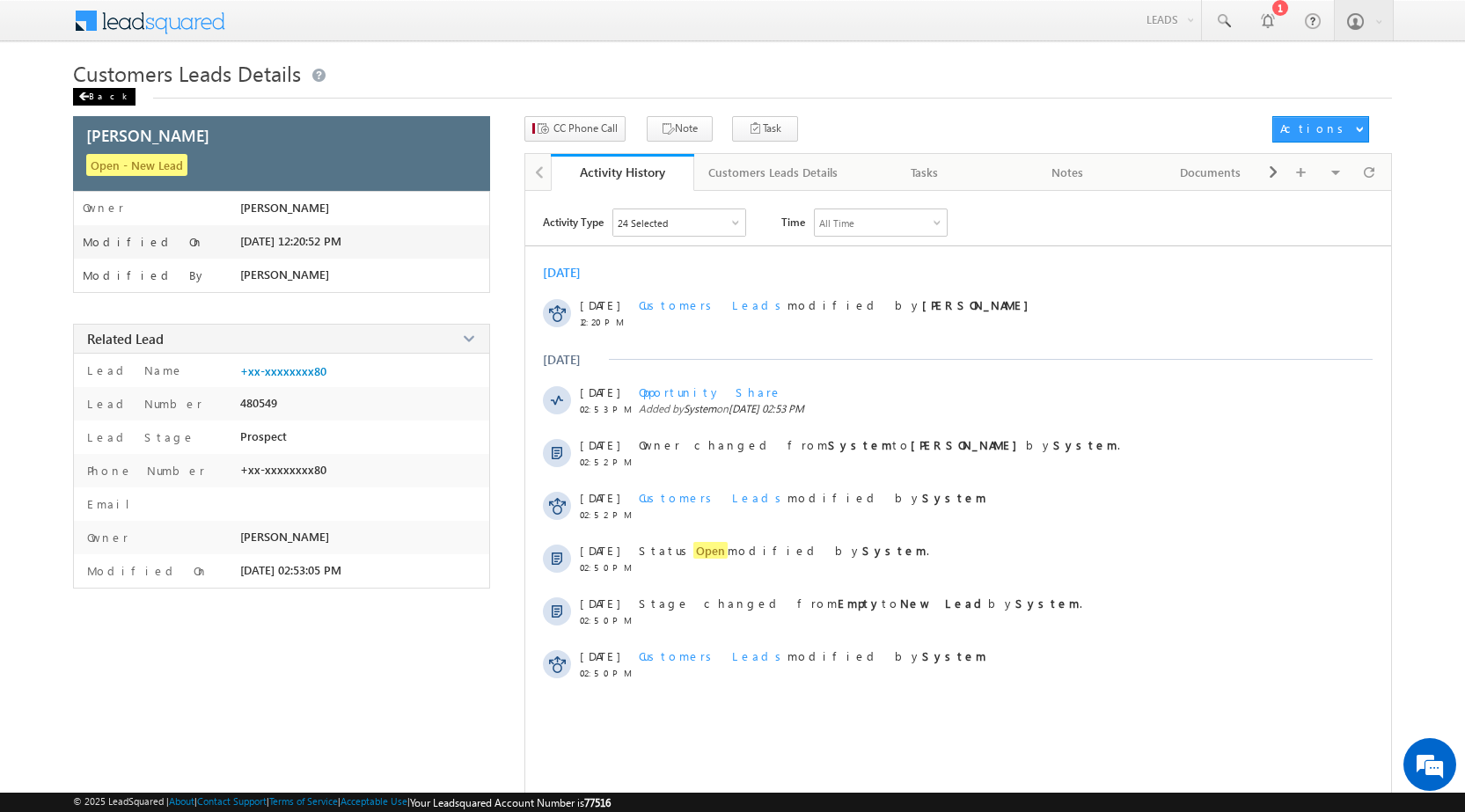
click at [87, 91] on div "Back" at bounding box center [104, 97] width 63 height 17
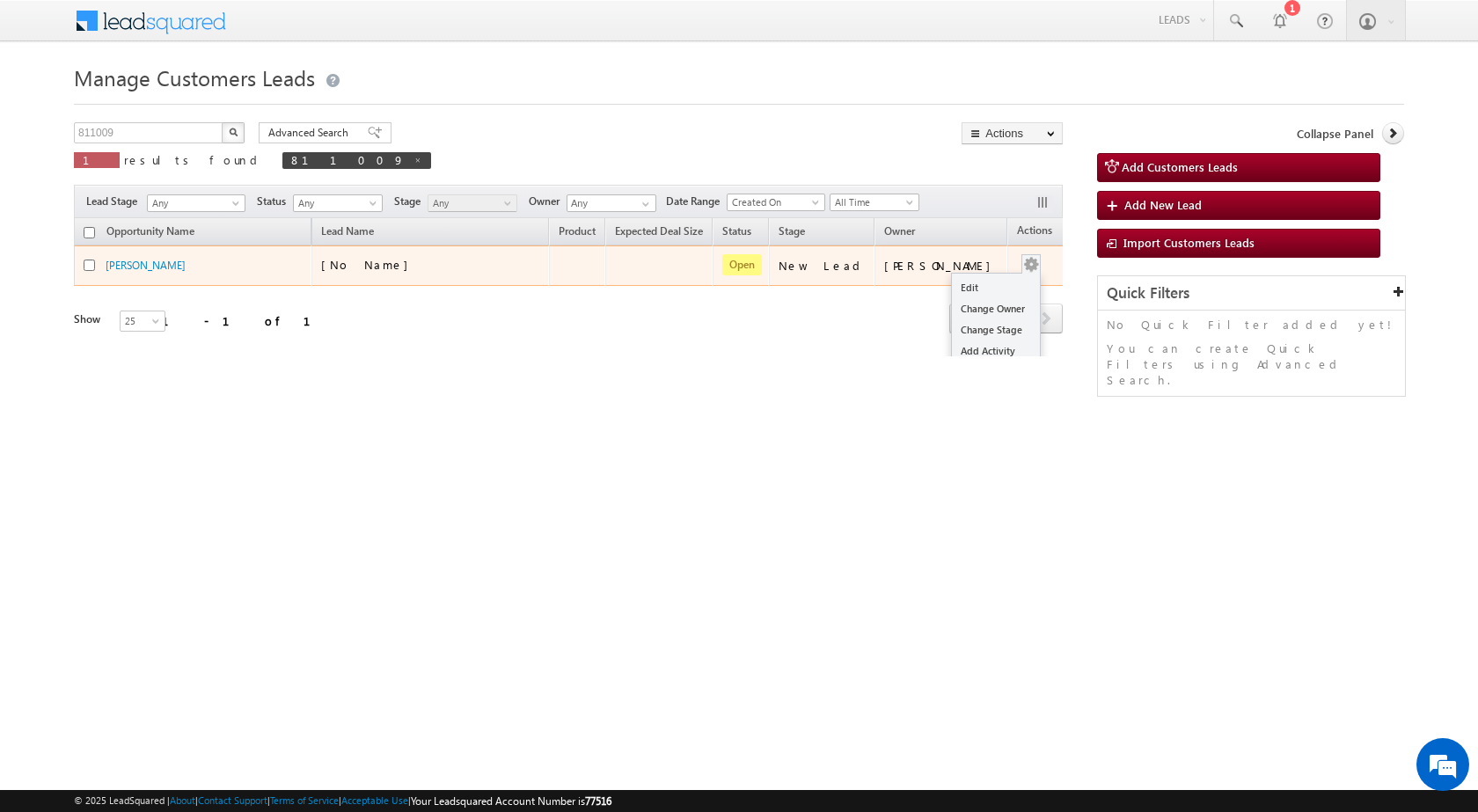
click at [1023, 262] on button "button" at bounding box center [1032, 265] width 17 height 17
click at [1002, 282] on link "Edit" at bounding box center [996, 288] width 88 height 21
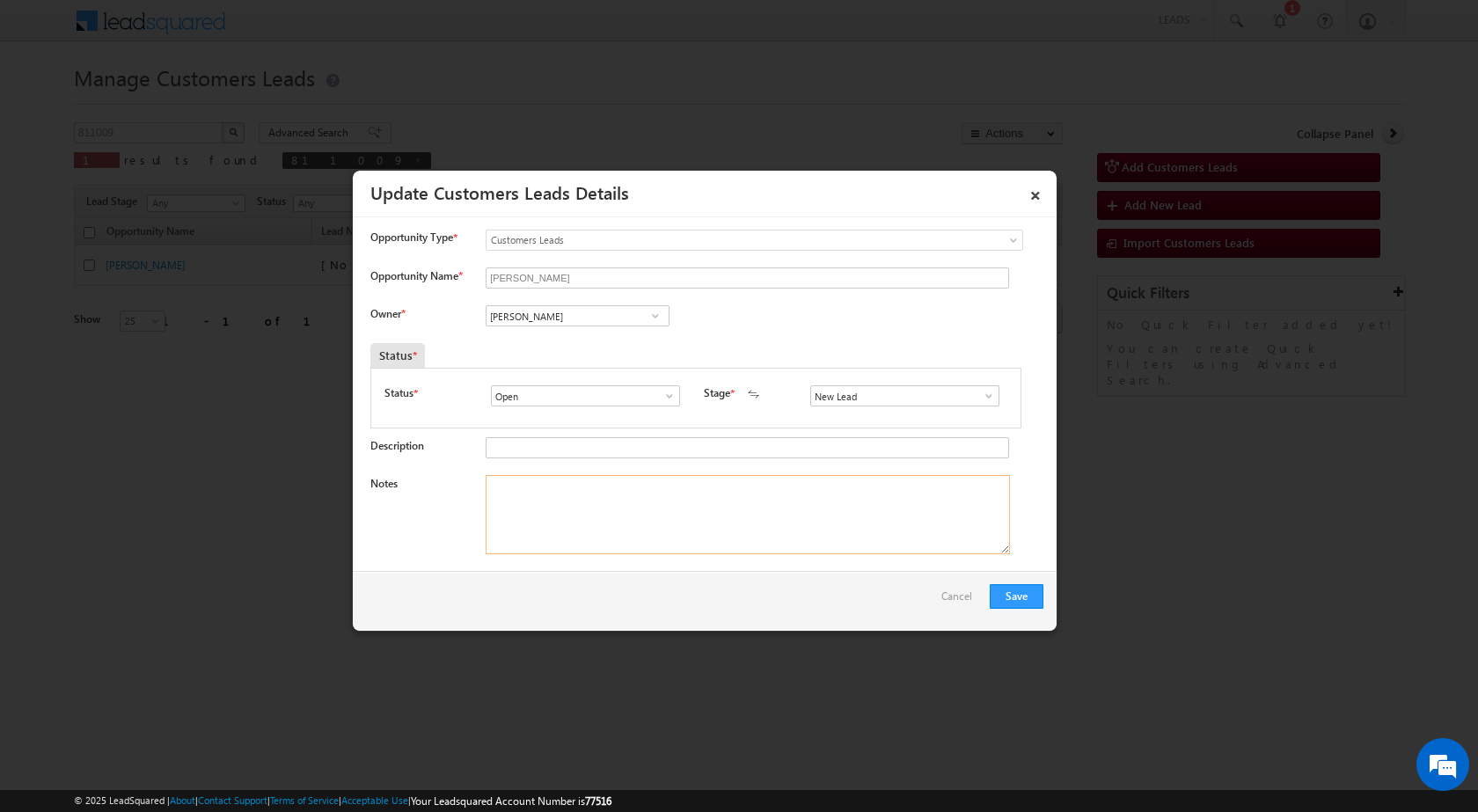
click at [743, 536] on textarea "Notes" at bounding box center [748, 515] width 525 height 79
paste textarea "02/09-Customer Name is Manoj Rajput Customer Age is 39 yrs Loan Type is Home pu…"
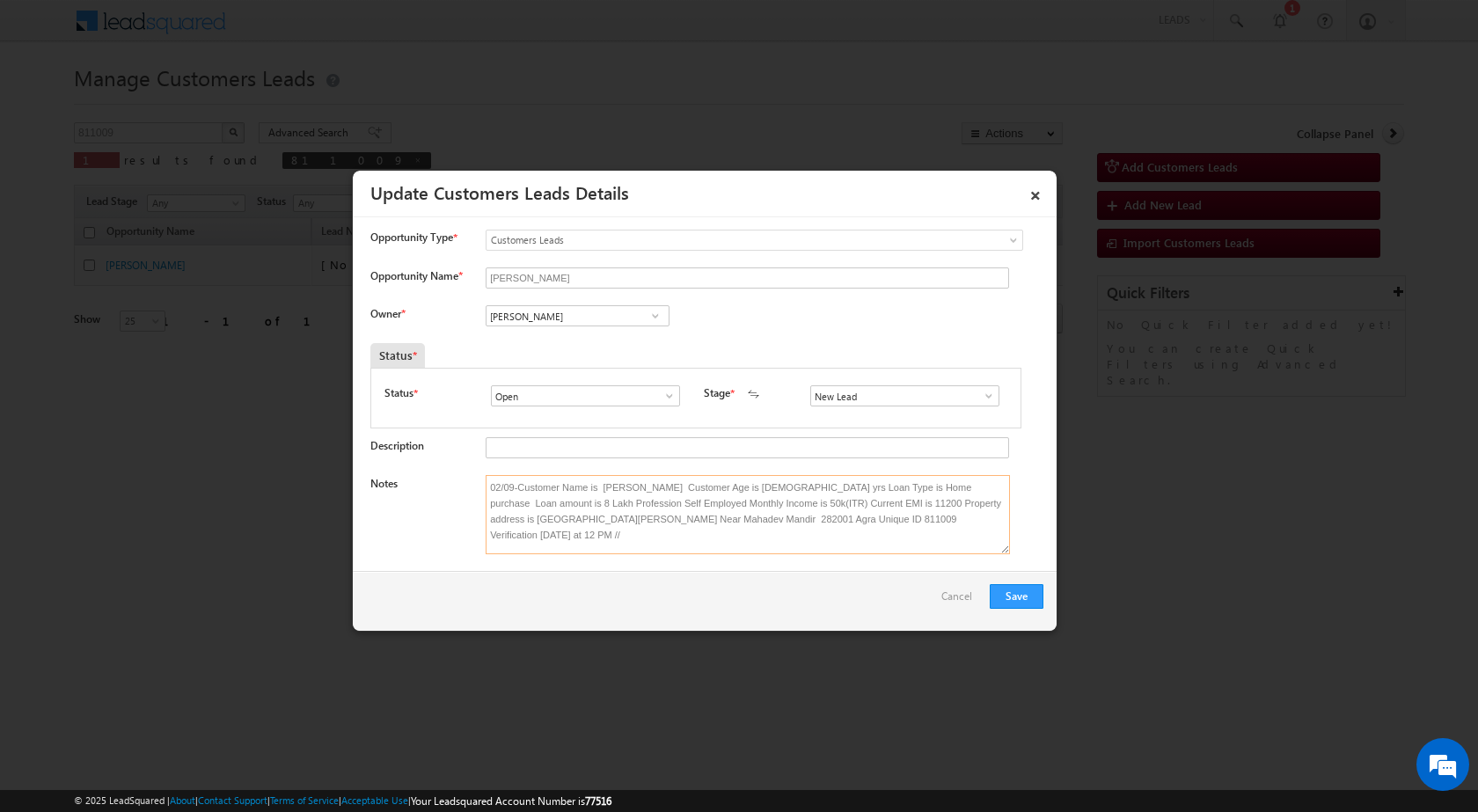
type textarea "02/09-Customer Name is Manoj Rajput Customer Age is 39 yrs Loan Type is Home pu…"
click at [654, 319] on span at bounding box center [656, 316] width 17 height 14
paste input "[PERSON_NAME][EMAIL_ADDRESS][PERSON_NAME][DOMAIN_NAME]"
click at [553, 345] on span "[PERSON_NAME][EMAIL_ADDRESS][PERSON_NAME][DOMAIN_NAME]" at bounding box center [572, 350] width 158 height 14
type input "Riya Walia"
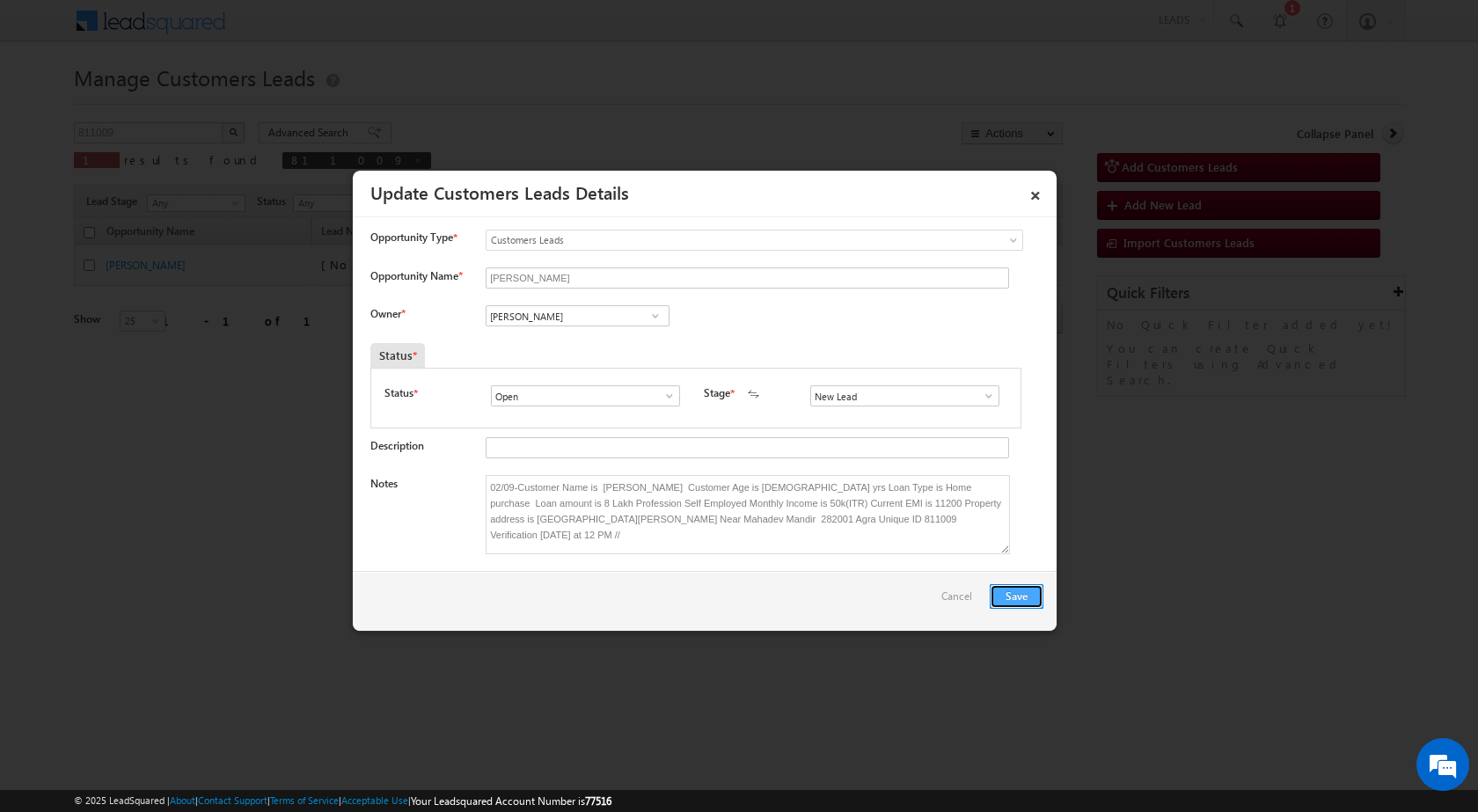
click at [1006, 598] on button "Save" at bounding box center [1017, 597] width 54 height 25
